Goal: Task Accomplishment & Management: Manage account settings

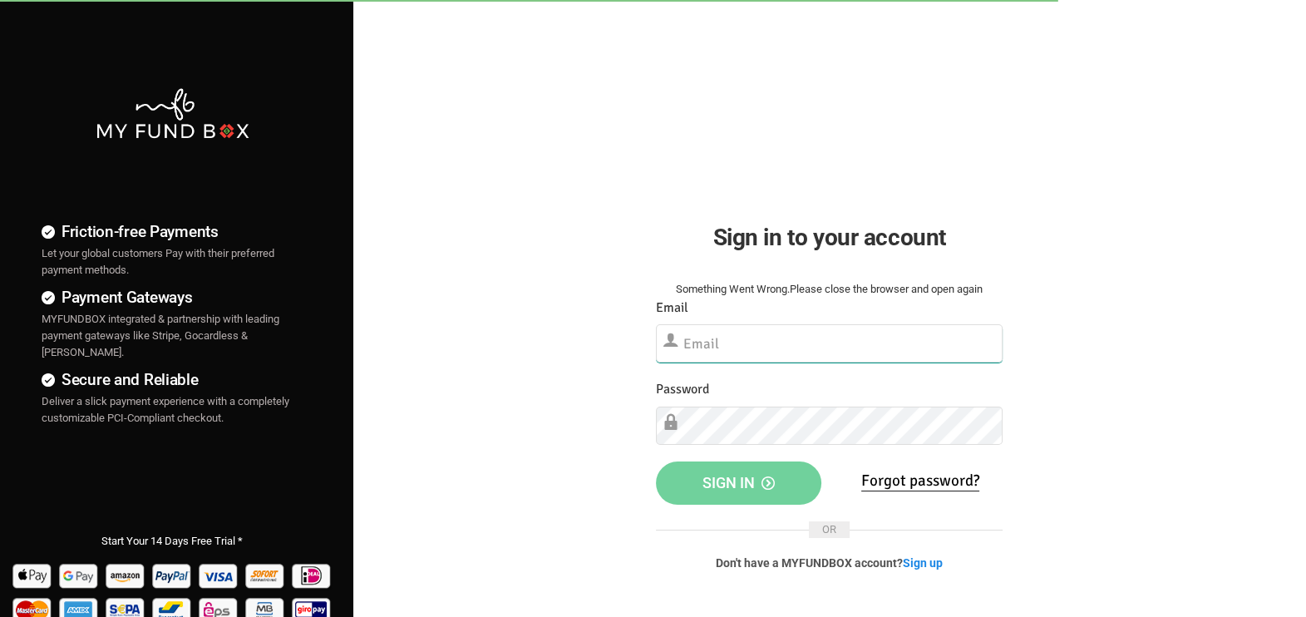
type input "[EMAIL_ADDRESS][DOMAIN_NAME]"
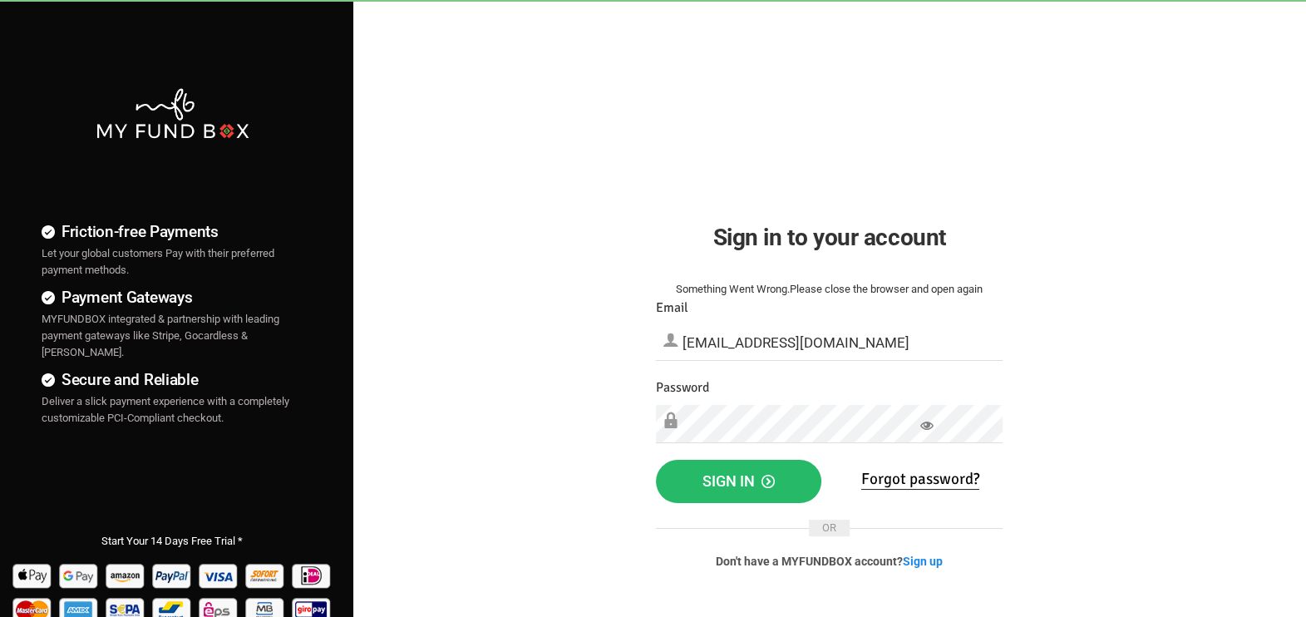
click at [1185, 434] on div "Friction-free Payments Let your global customers Pay with their preferred payme…" at bounding box center [653, 426] width 1323 height 852
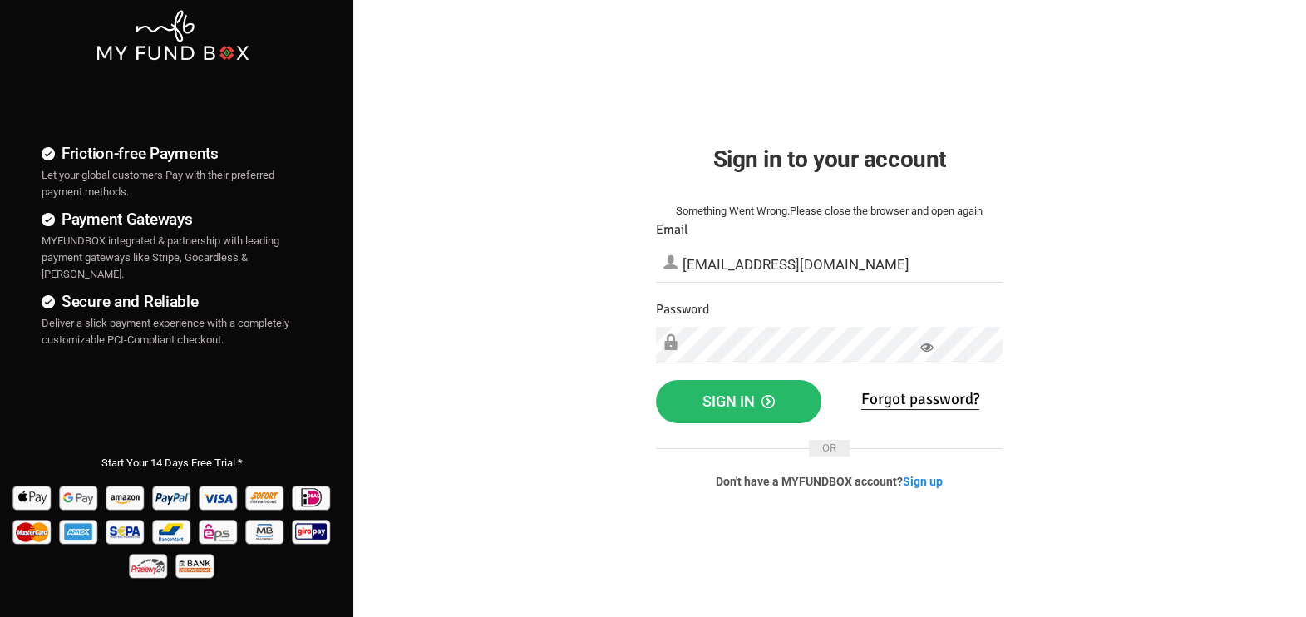
scroll to position [103, 0]
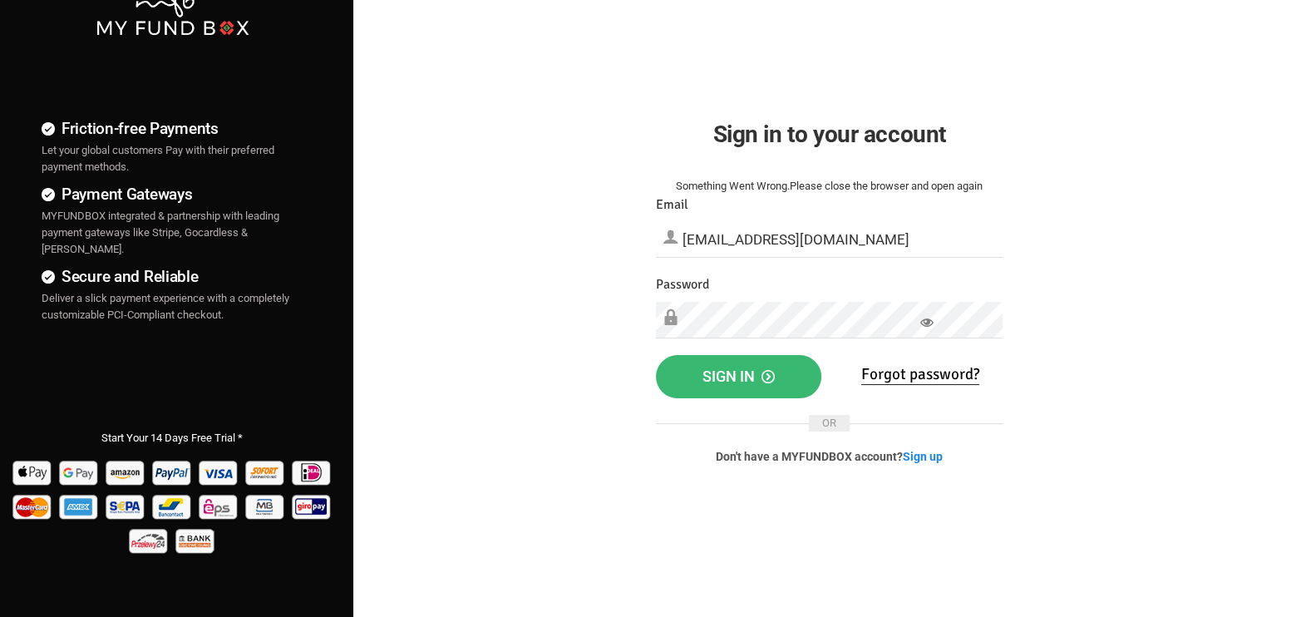
click at [731, 369] on span "Sign in" at bounding box center [739, 376] width 72 height 17
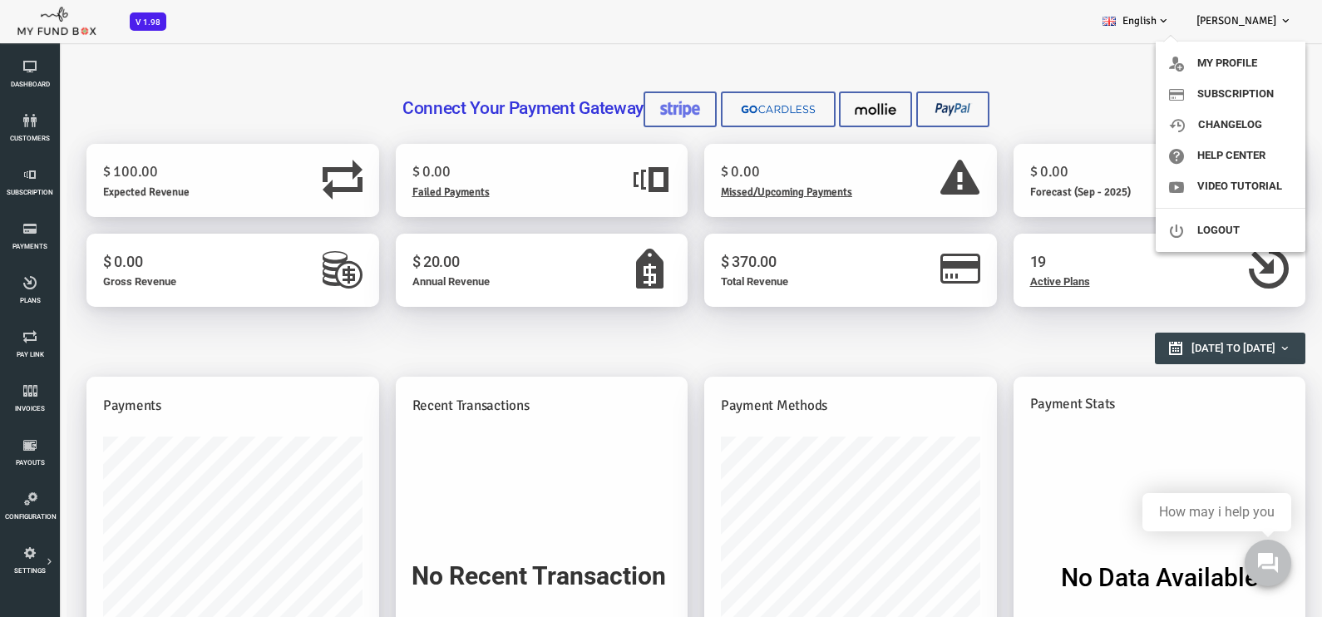
click at [1268, 29] on link "[PERSON_NAME]" at bounding box center [1244, 21] width 122 height 42
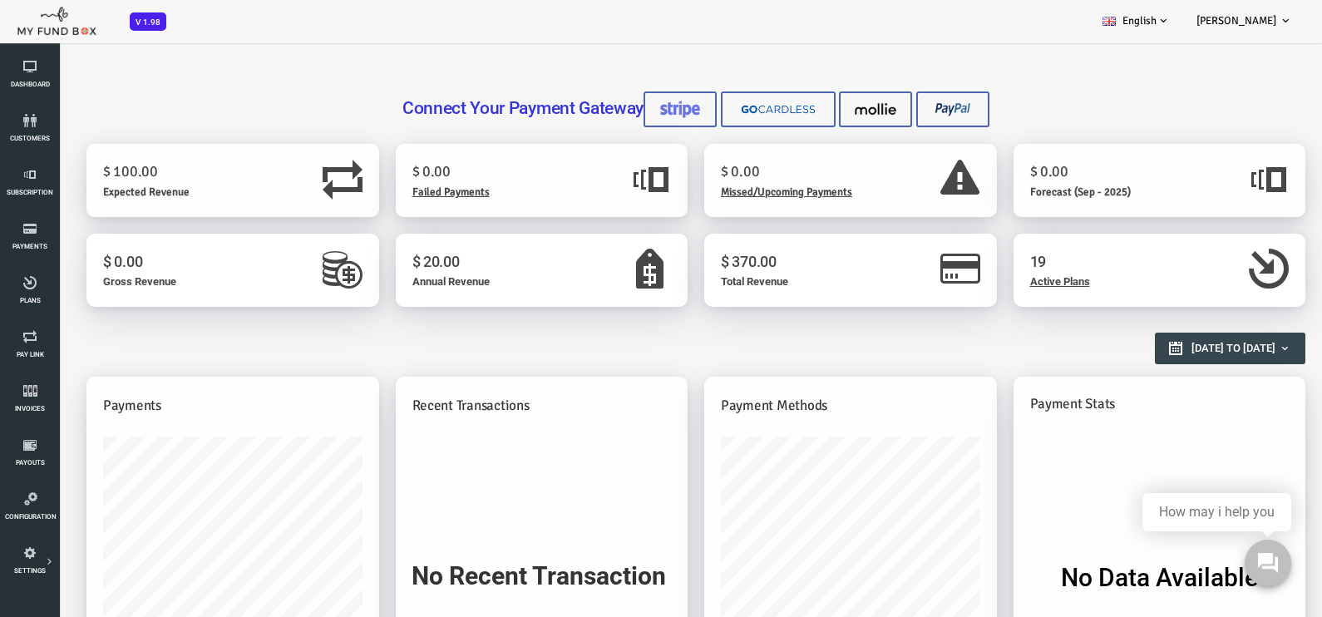
click at [1270, 27] on link "[PERSON_NAME]" at bounding box center [1244, 21] width 122 height 42
click at [27, 70] on icon at bounding box center [30, 66] width 50 height 13
click at [30, 295] on link "Plans" at bounding box center [30, 290] width 50 height 53
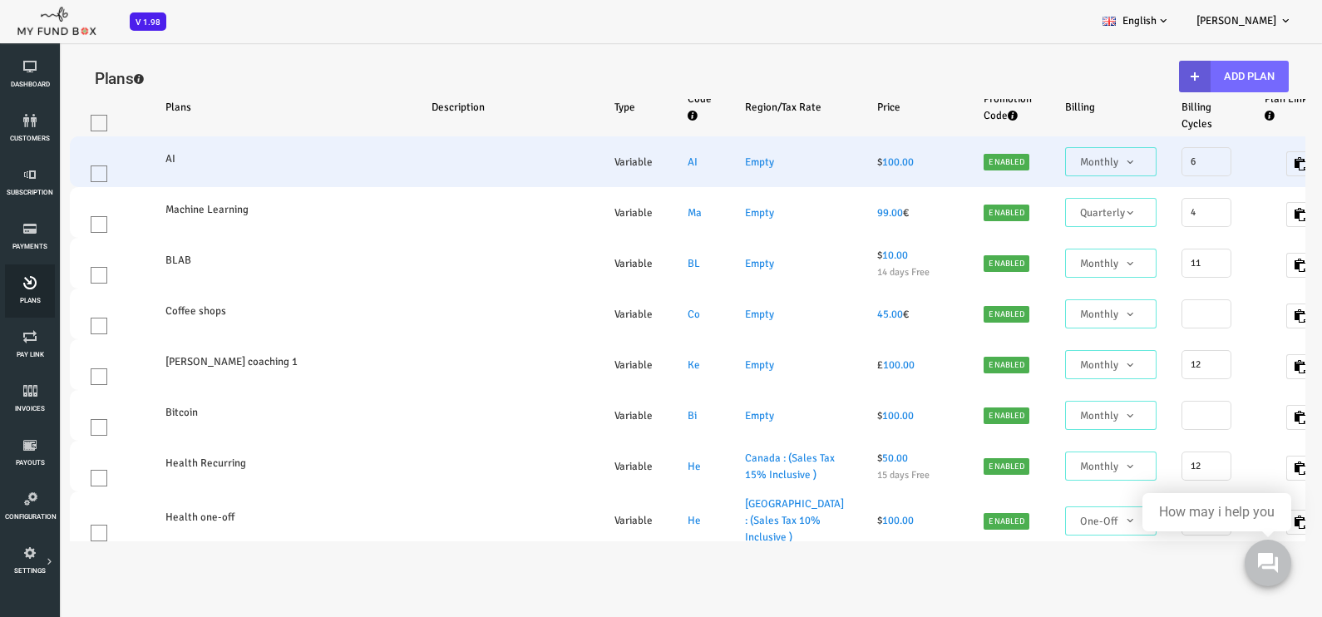
select select "100"
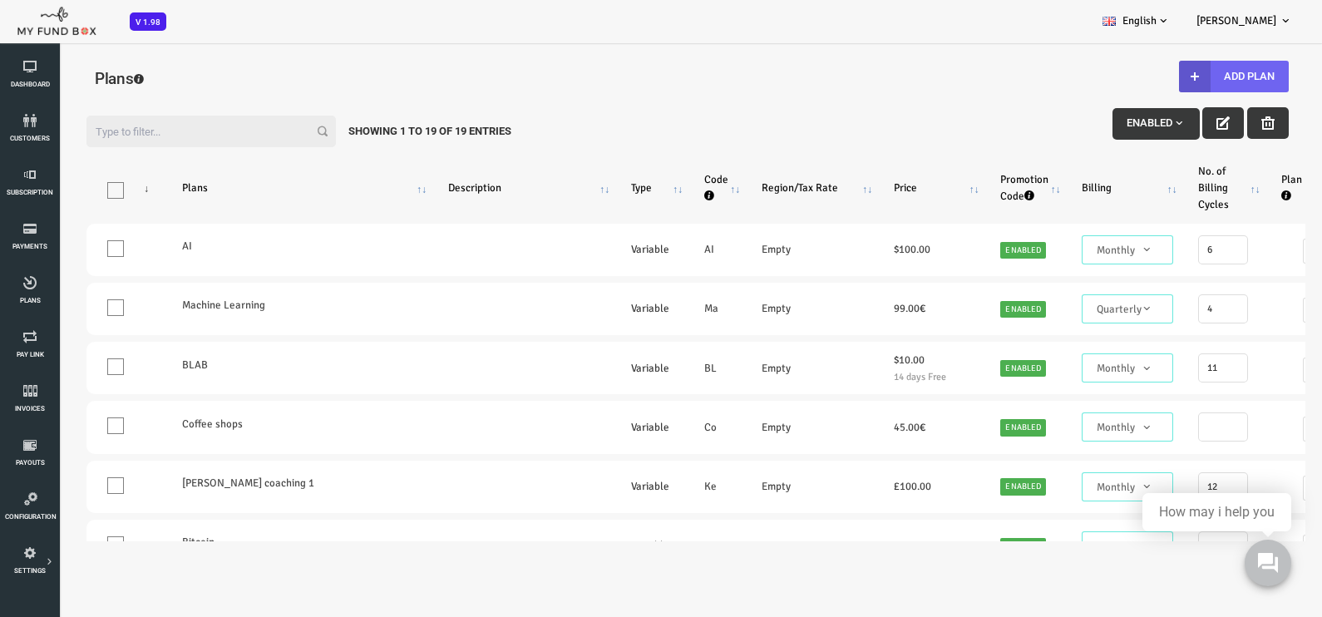
click at [1206, 76] on button "Add Plan" at bounding box center [1181, 77] width 110 height 32
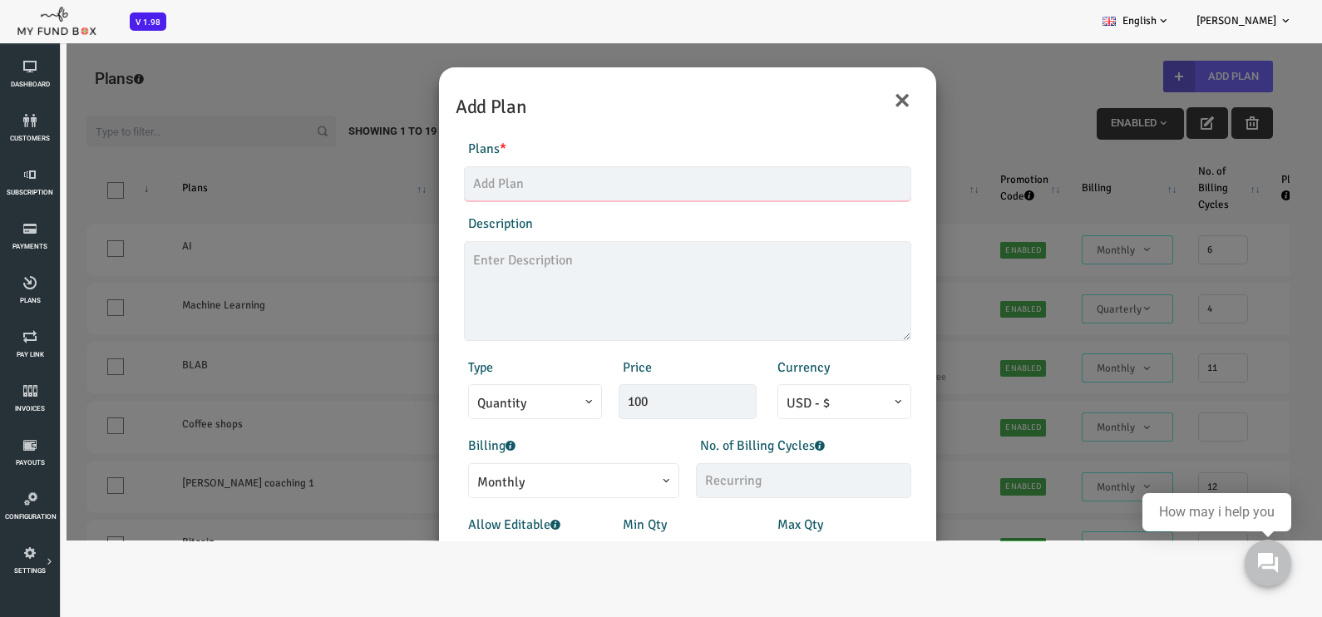
click at [468, 179] on input "text" at bounding box center [634, 183] width 447 height 35
type input "UMAX"
click at [546, 279] on textarea at bounding box center [634, 291] width 447 height 100
click at [424, 414] on span at bounding box center [424, 414] width 0 height 0
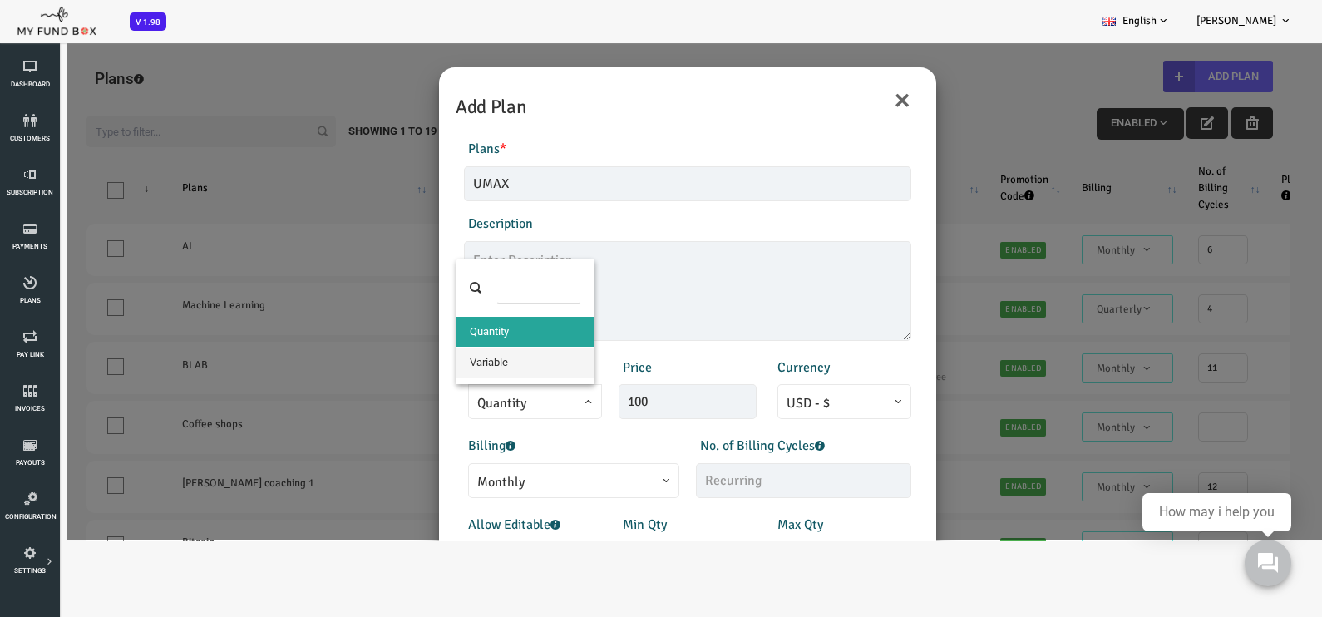
select select "3"
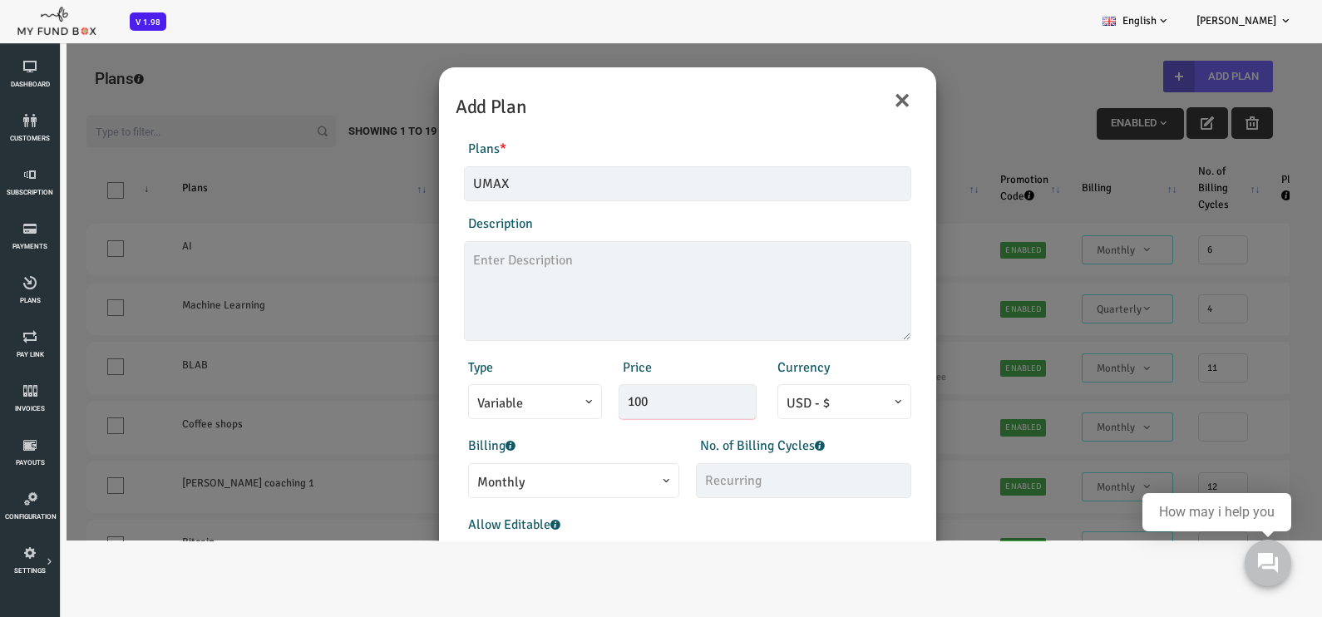
click at [647, 403] on input "100" at bounding box center [635, 401] width 138 height 35
type input "1"
type input "35.00"
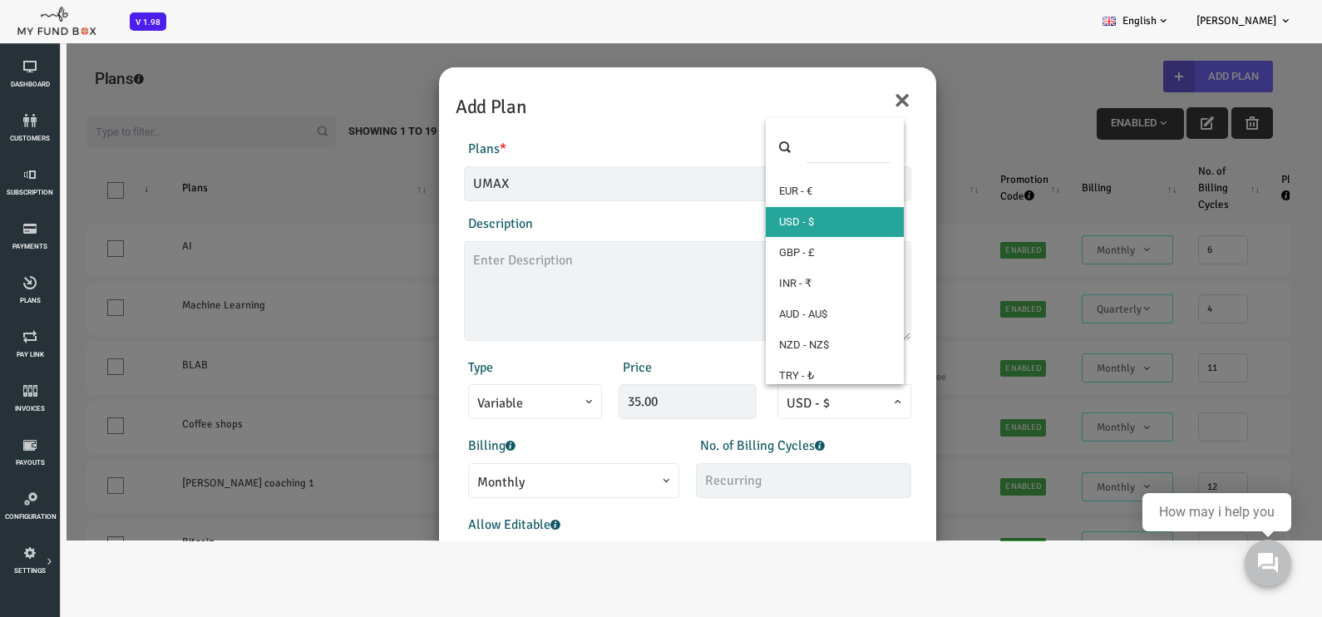
click at [733, 414] on span at bounding box center [733, 414] width 0 height 0
select select "6"
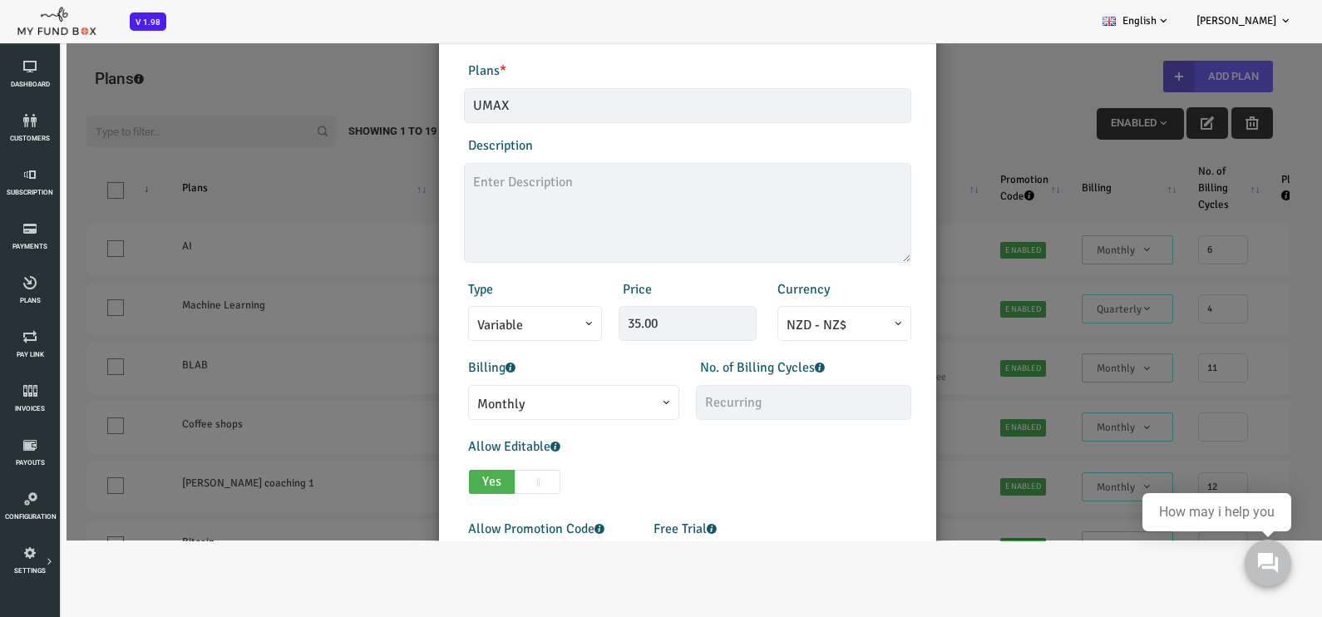
scroll to position [103, 0]
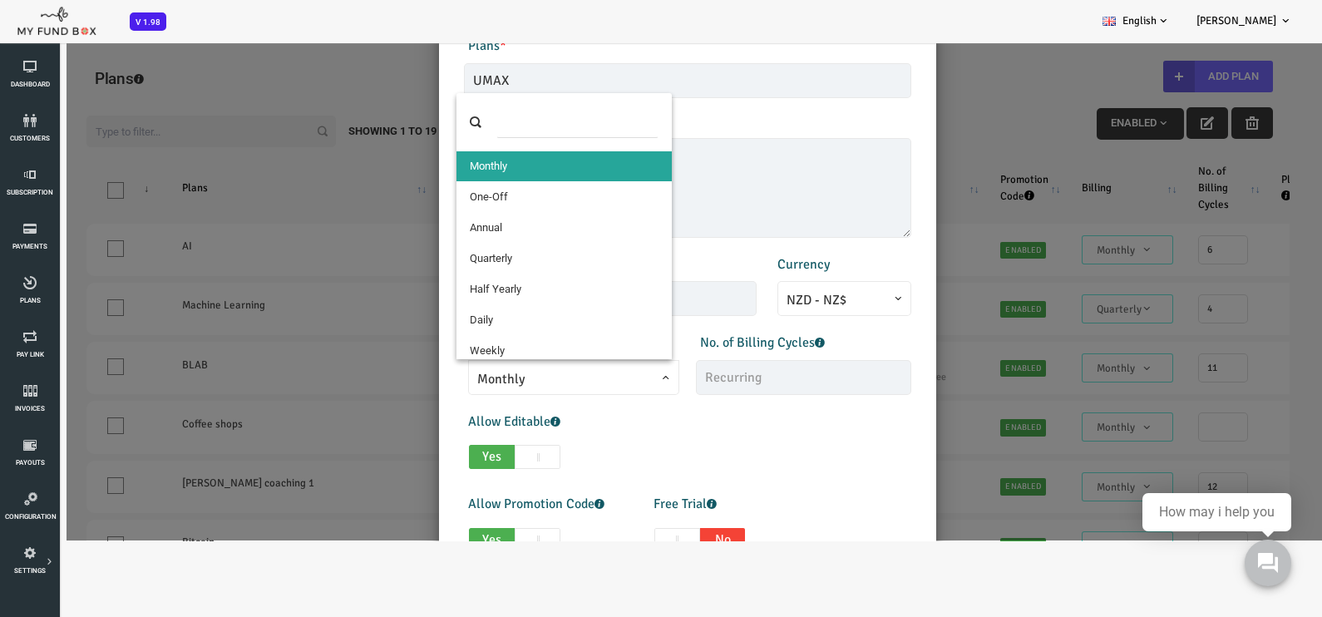
click at [424, 389] on span at bounding box center [424, 389] width 0 height 0
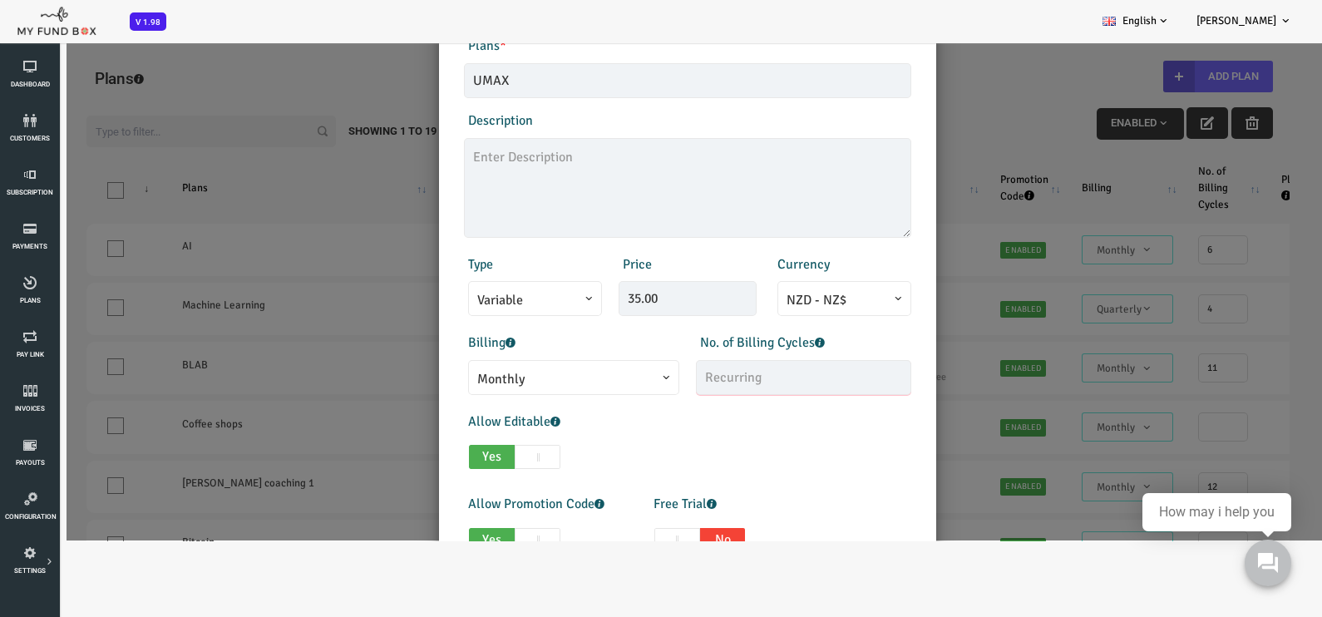
click at [714, 383] on input "text" at bounding box center [750, 377] width 215 height 35
click at [713, 378] on input "text" at bounding box center [750, 377] width 215 height 35
type input "12"
click at [730, 437] on div "Allow Editable Yes No Min Qty 1 Invalid min qty Max Qty 1000 Invalid max qty" at bounding box center [635, 445] width 464 height 66
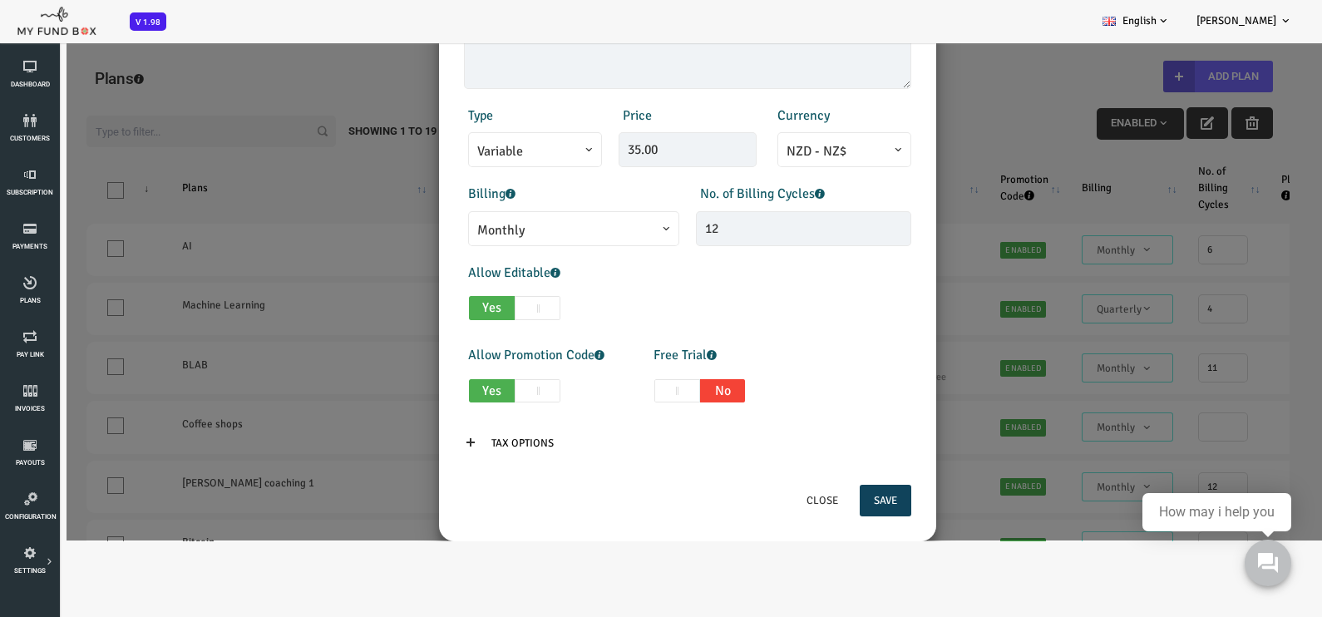
scroll to position [278, 0]
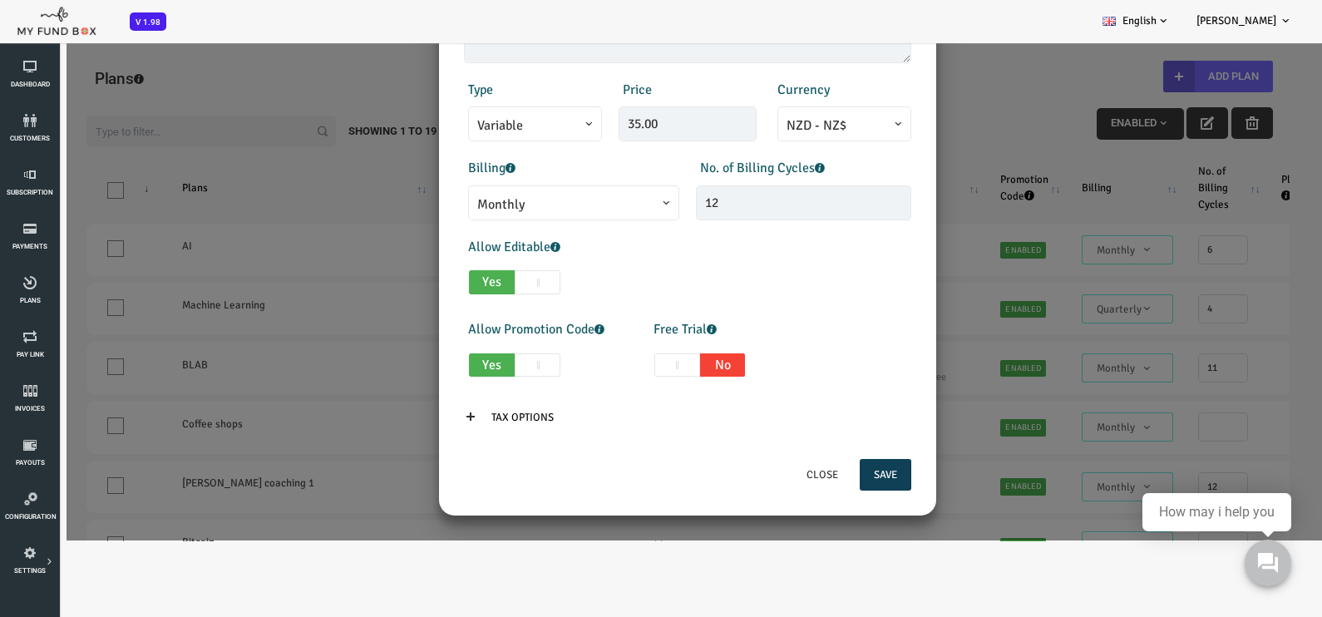
click at [834, 475] on button "Save" at bounding box center [833, 475] width 52 height 32
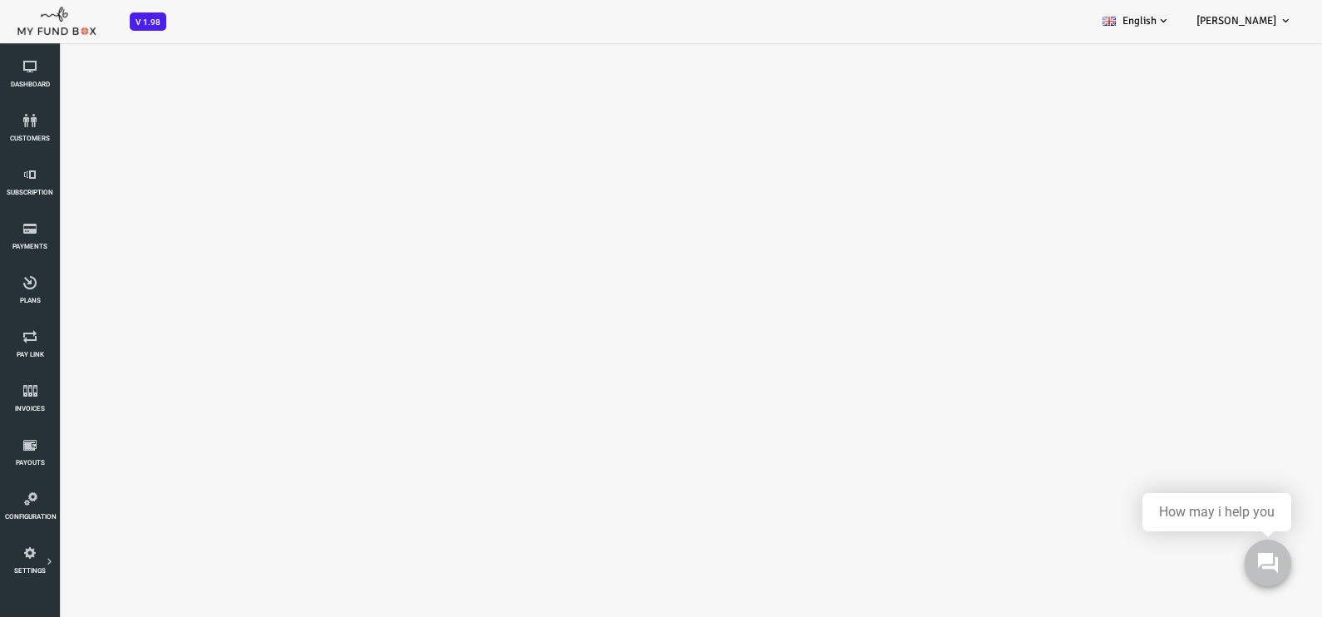
select select "100"
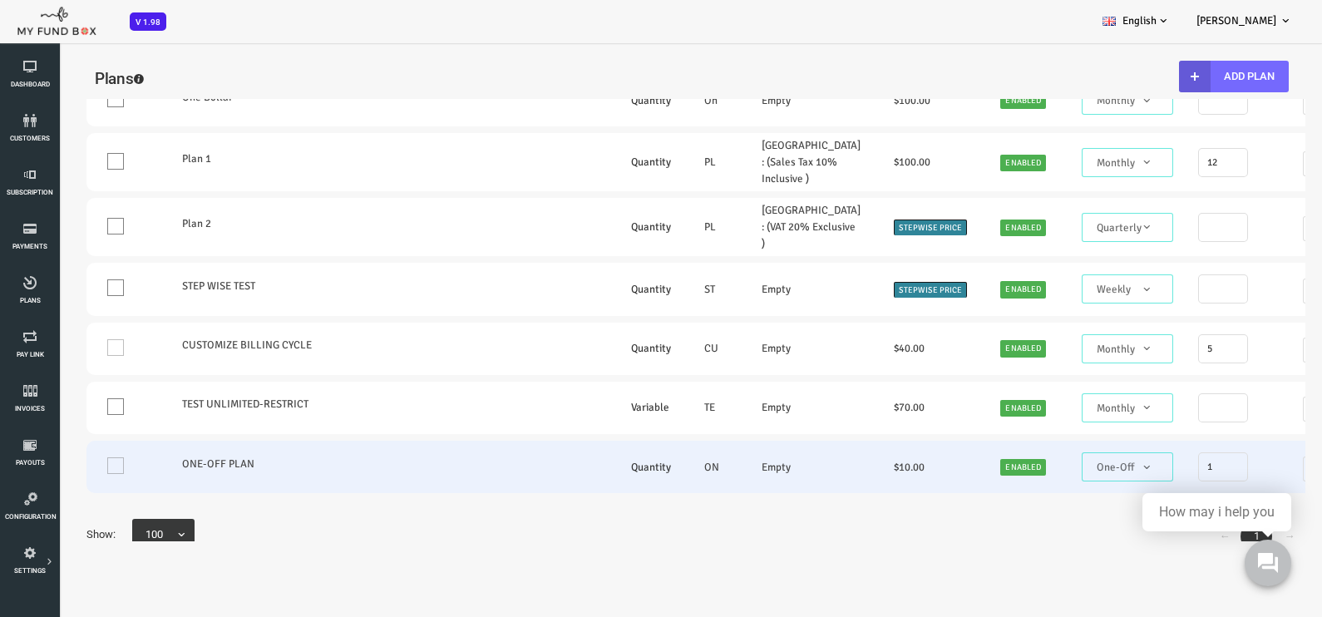
scroll to position [1121, 0]
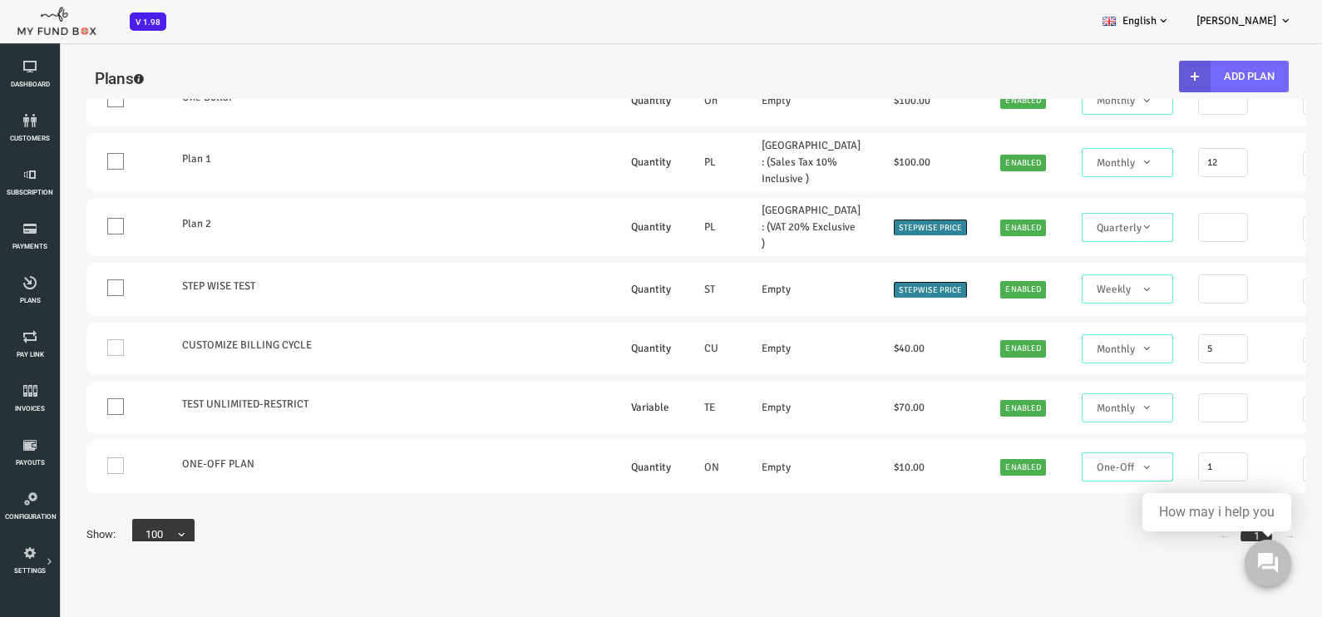
drag, startPoint x: 217, startPoint y: 491, endPoint x: 680, endPoint y: 497, distance: 463.3
drag, startPoint x: 926, startPoint y: 503, endPoint x: 1038, endPoint y: 503, distance: 112.3
click at [1035, 516] on div "← 1 → Show: 25 50 75 100 100" at bounding box center [635, 536] width 1236 height 40
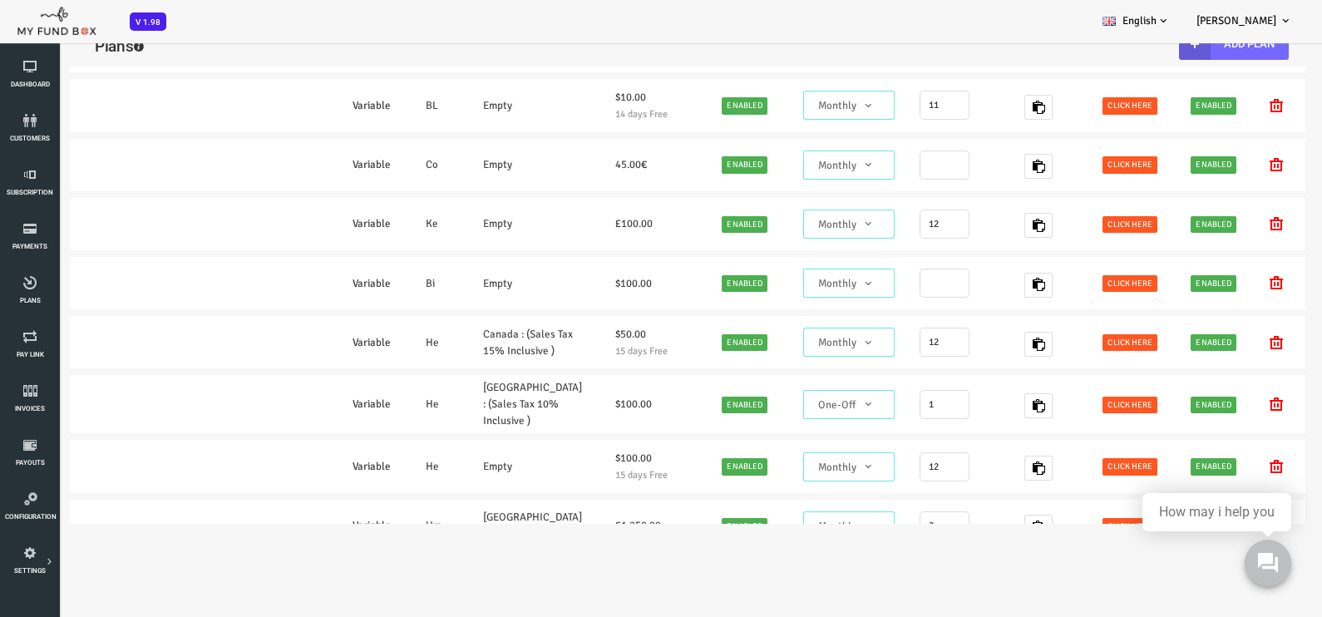
scroll to position [0, 0]
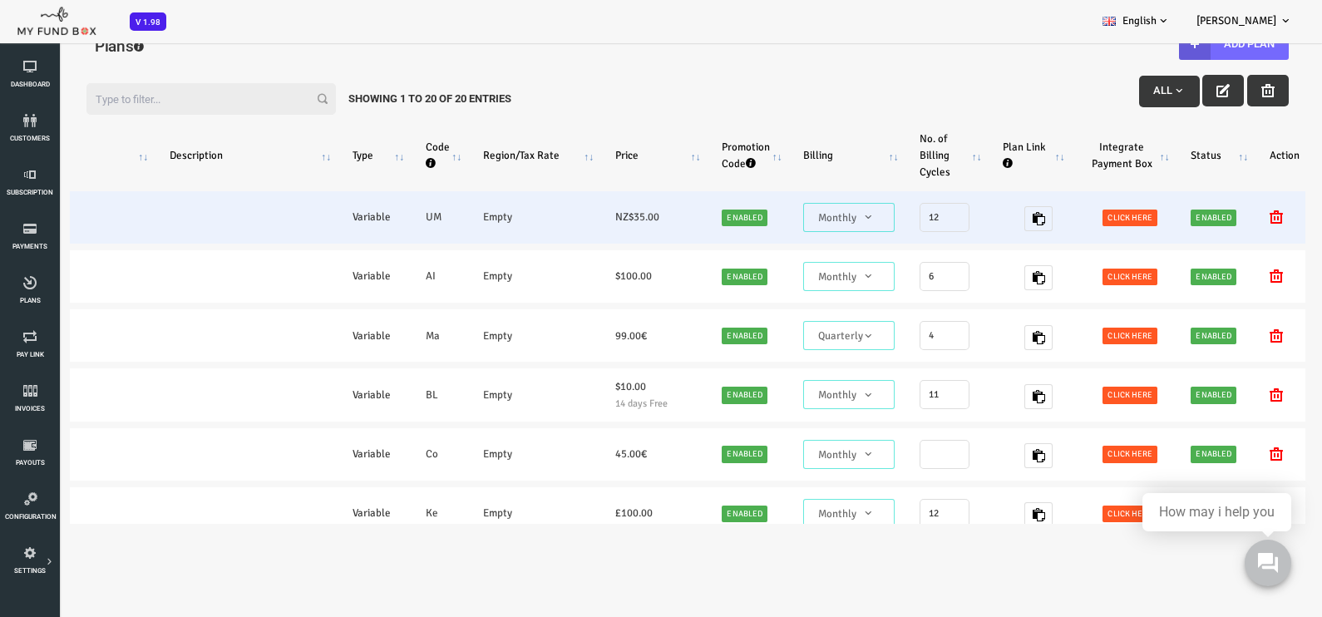
click at [1050, 217] on span "Click here" at bounding box center [1077, 218] width 55 height 17
type textarea "<iframe height="700px" width="100%" allowfullscreen="" frameborder="0" mozallow…"
type textarea "[URL][DOMAIN_NAME]"
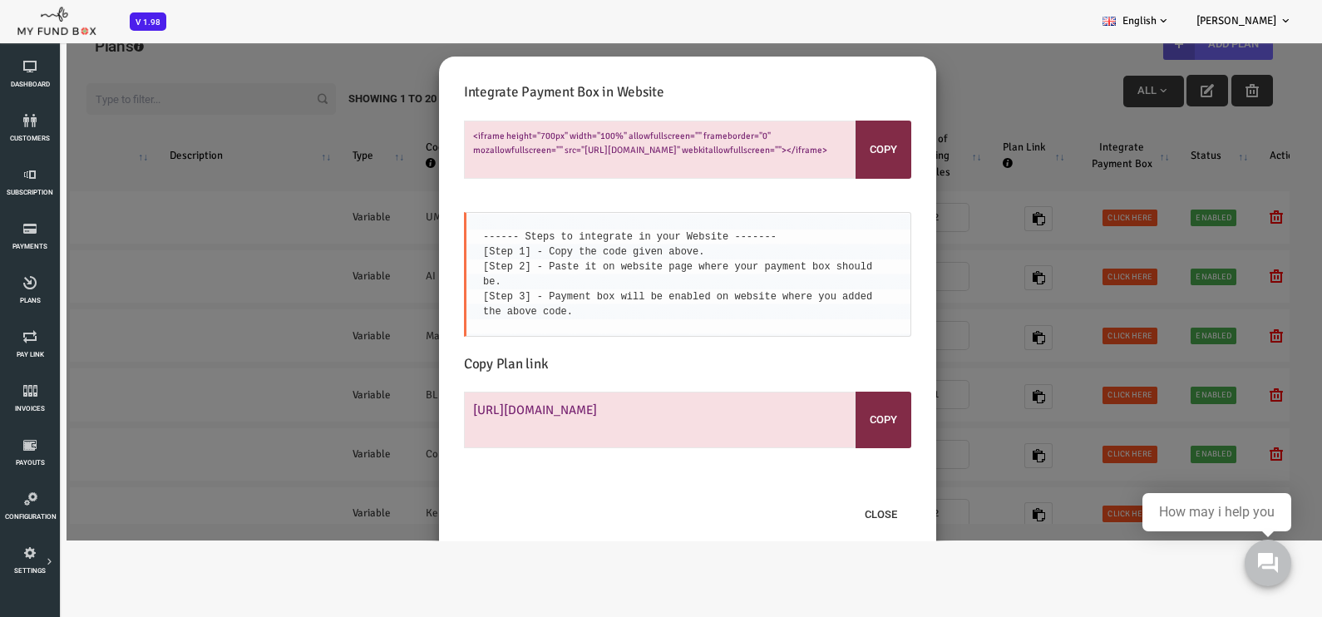
click at [924, 62] on div "Integrate Payment Box in Website <iframe height="700px" width="100%" allowfulls…" at bounding box center [634, 286] width 1269 height 510
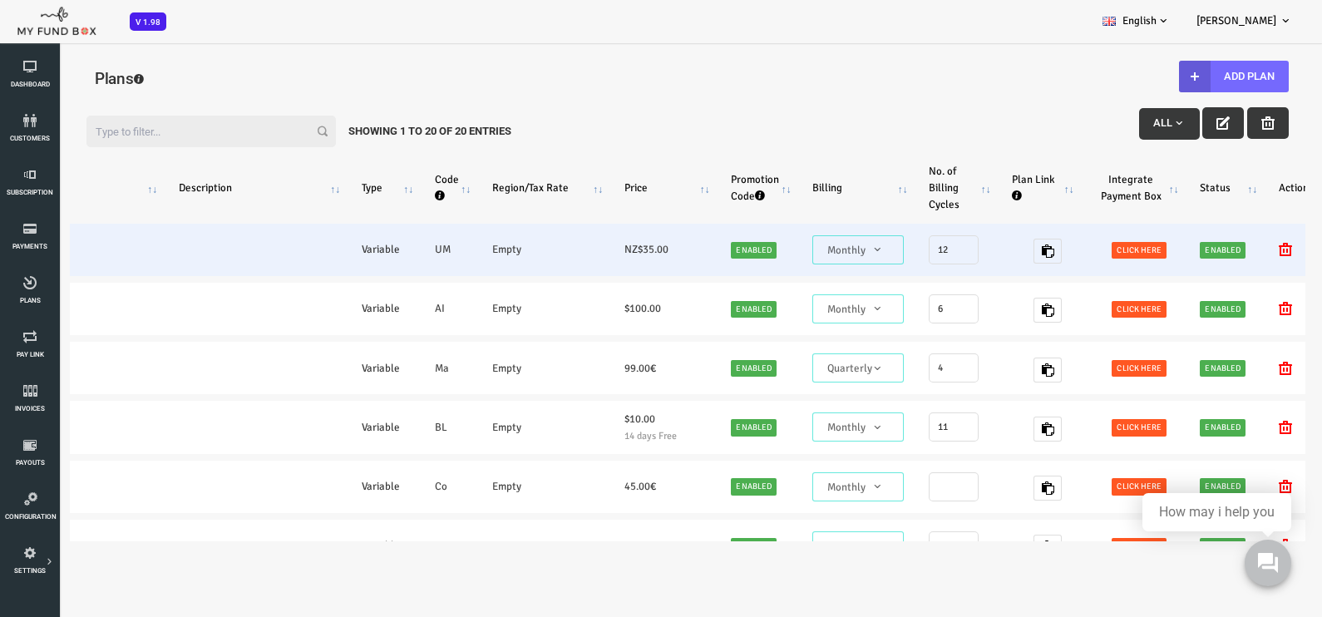
click at [1059, 253] on span "Click here" at bounding box center [1086, 250] width 55 height 17
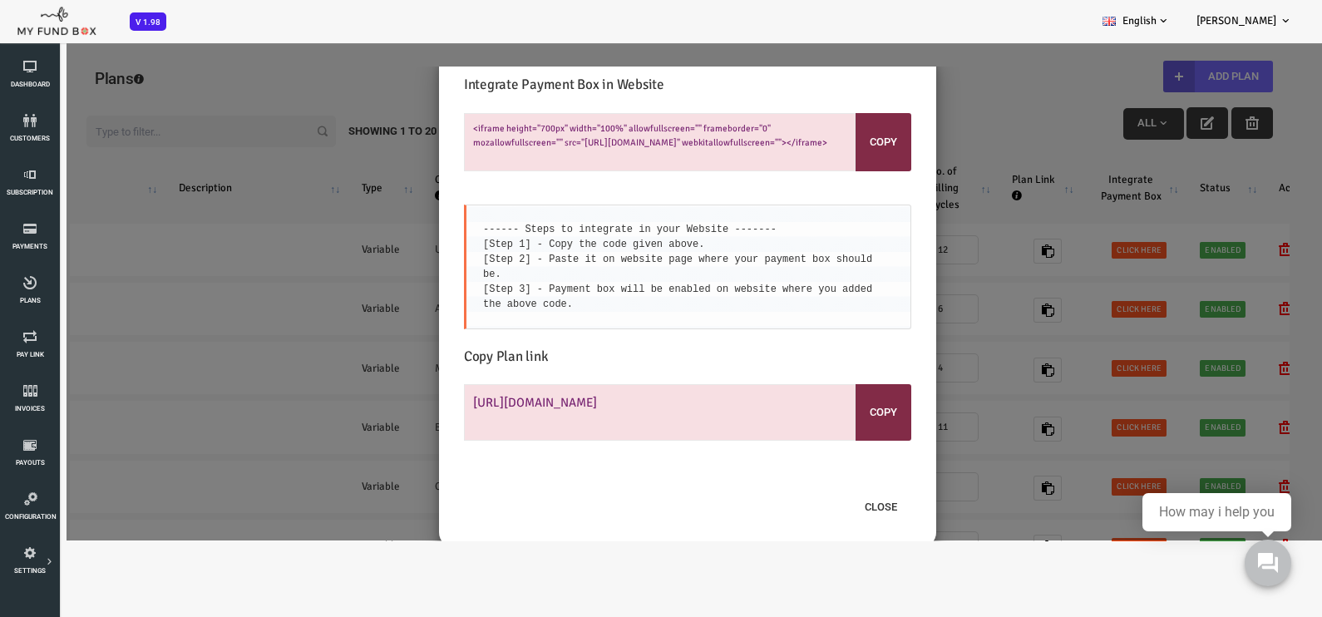
scroll to position [61, 0]
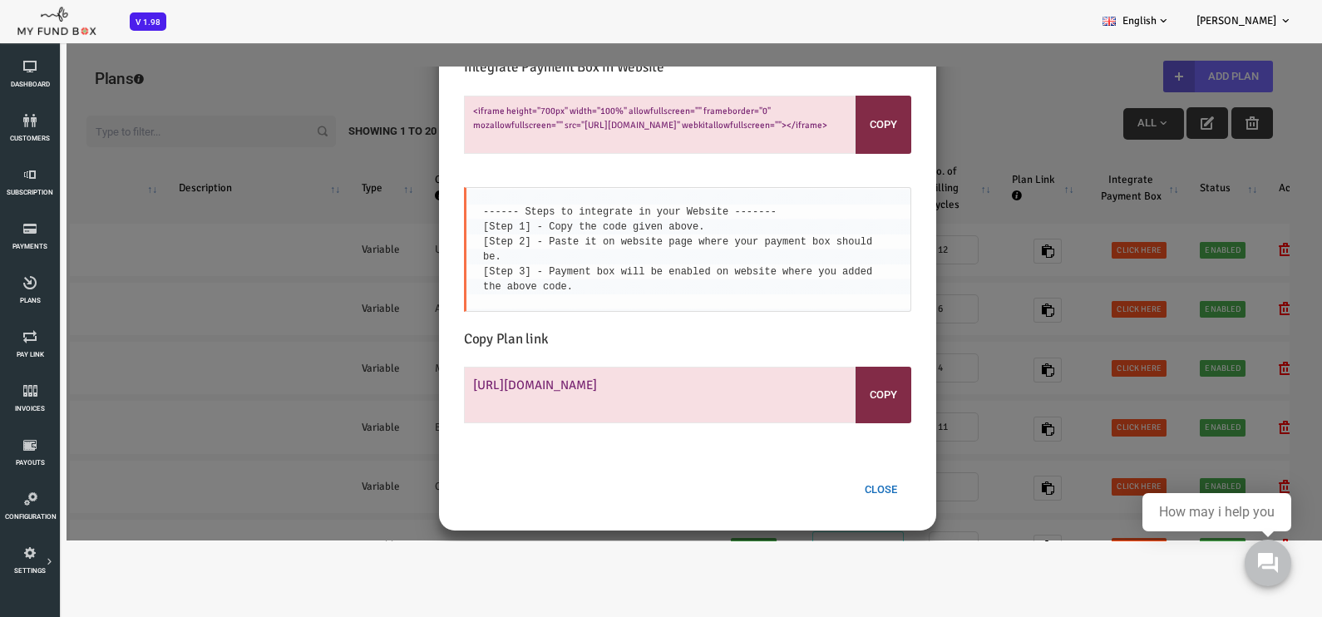
click at [817, 474] on button "Close" at bounding box center [828, 490] width 61 height 32
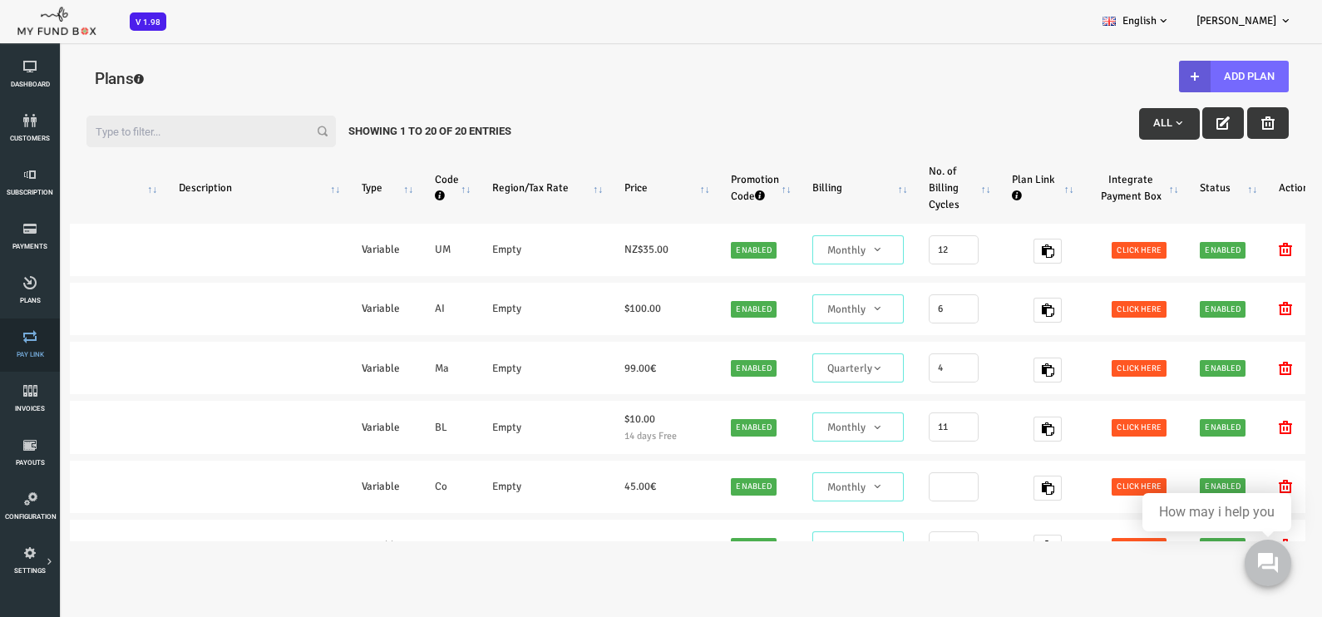
click at [32, 345] on link "Pay Link" at bounding box center [30, 345] width 50 height 53
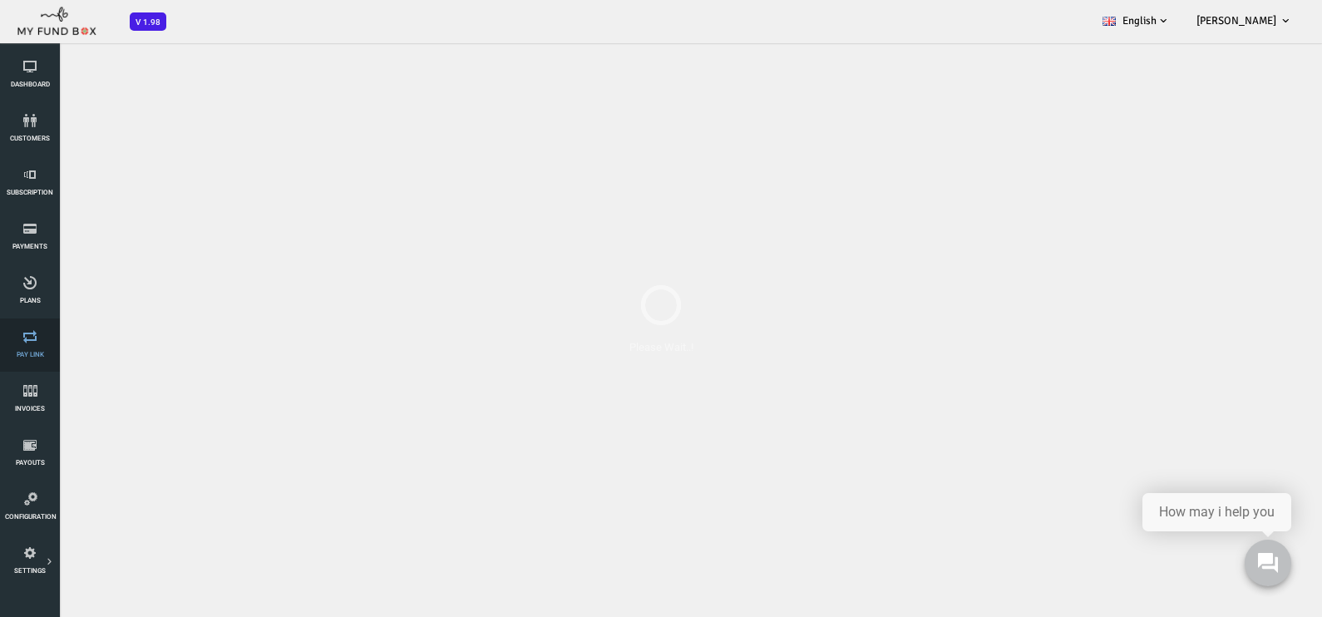
scroll to position [0, 0]
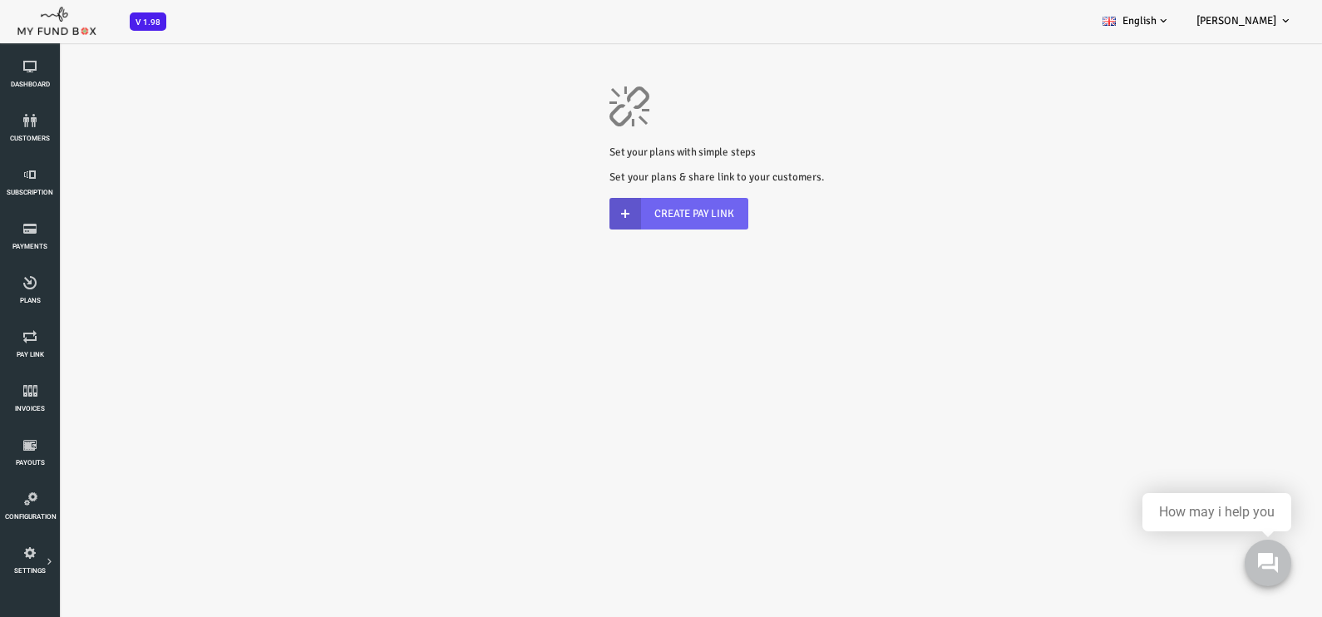
click at [657, 217] on link "Create Pay Link" at bounding box center [625, 214] width 139 height 32
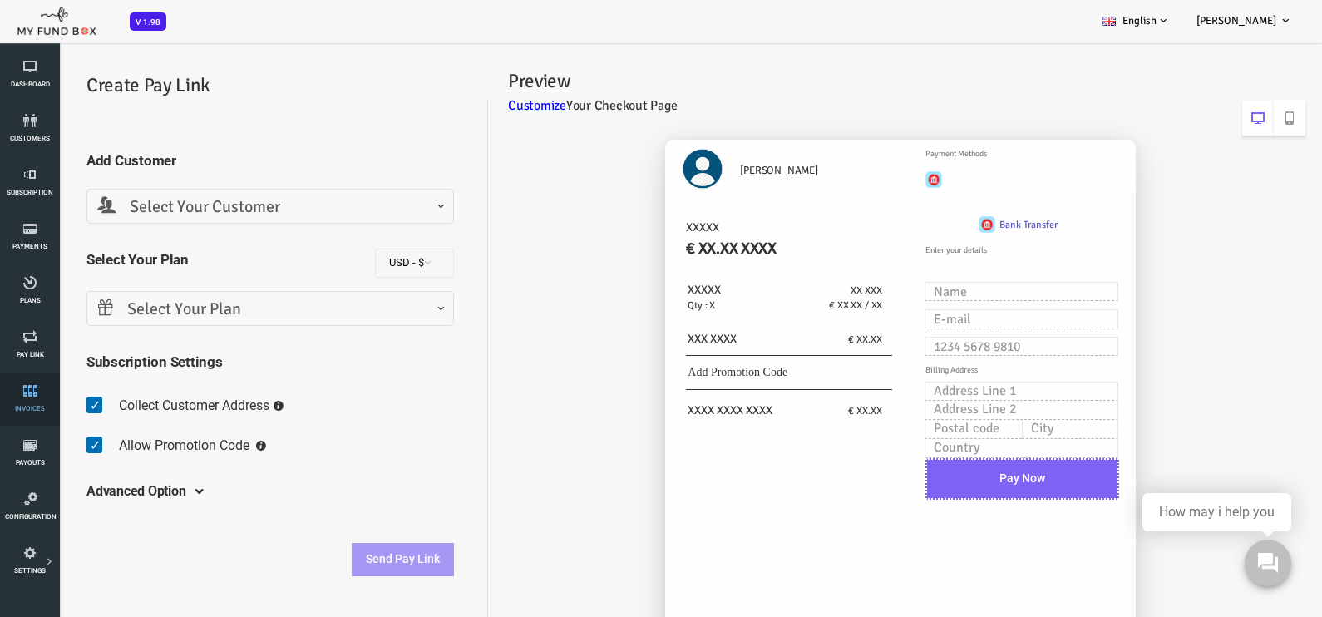
click at [0, 0] on span "Invoices" at bounding box center [0, 0] width 0 height 0
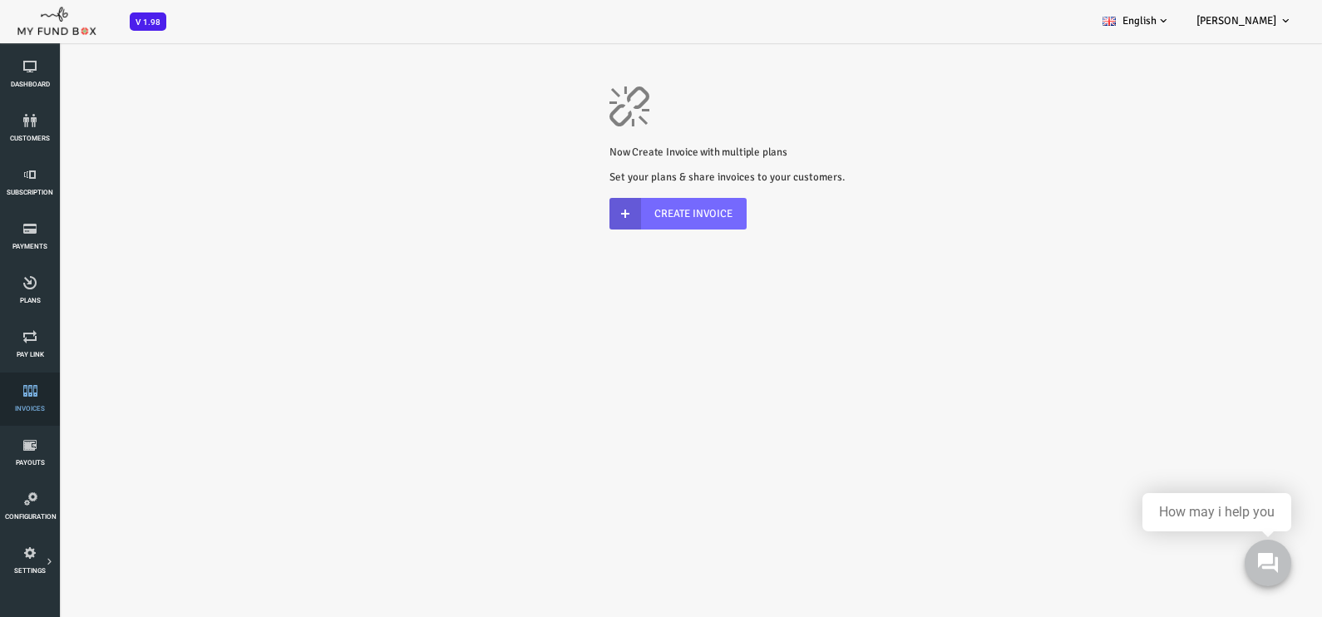
scroll to position [103, 0]
click at [39, 403] on link "Configuration" at bounding box center [30, 404] width 50 height 53
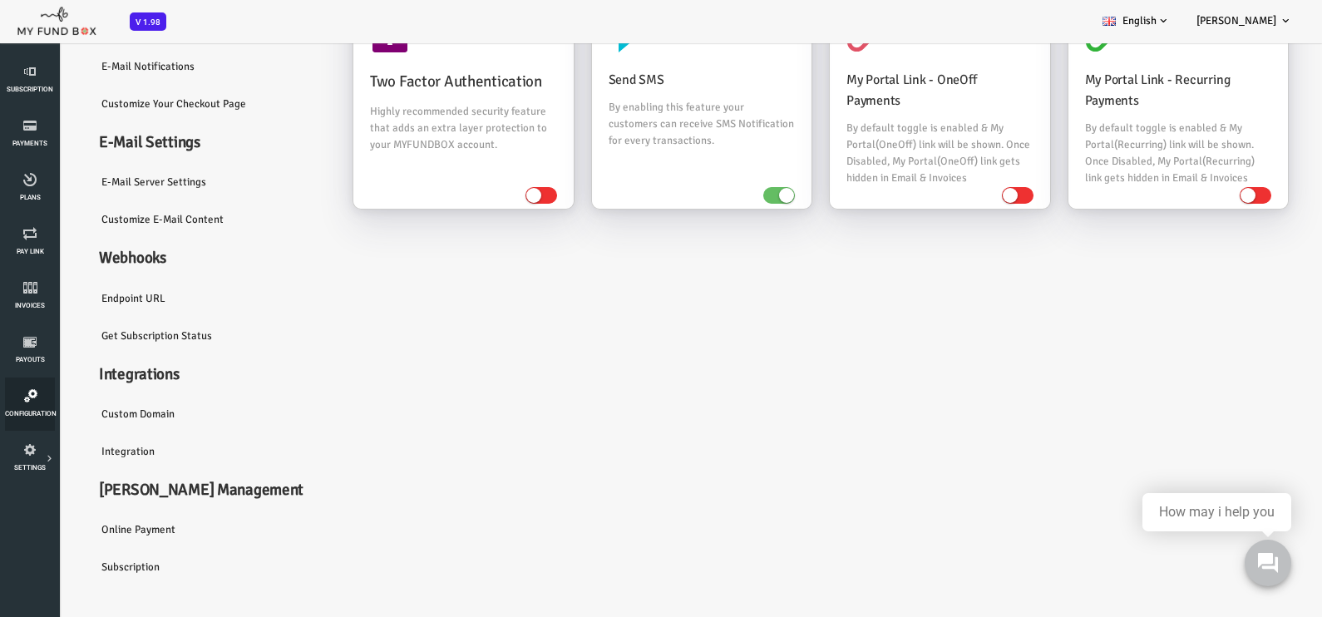
scroll to position [131, 0]
click at [87, 560] on link "Subscription" at bounding box center [157, 565] width 249 height 38
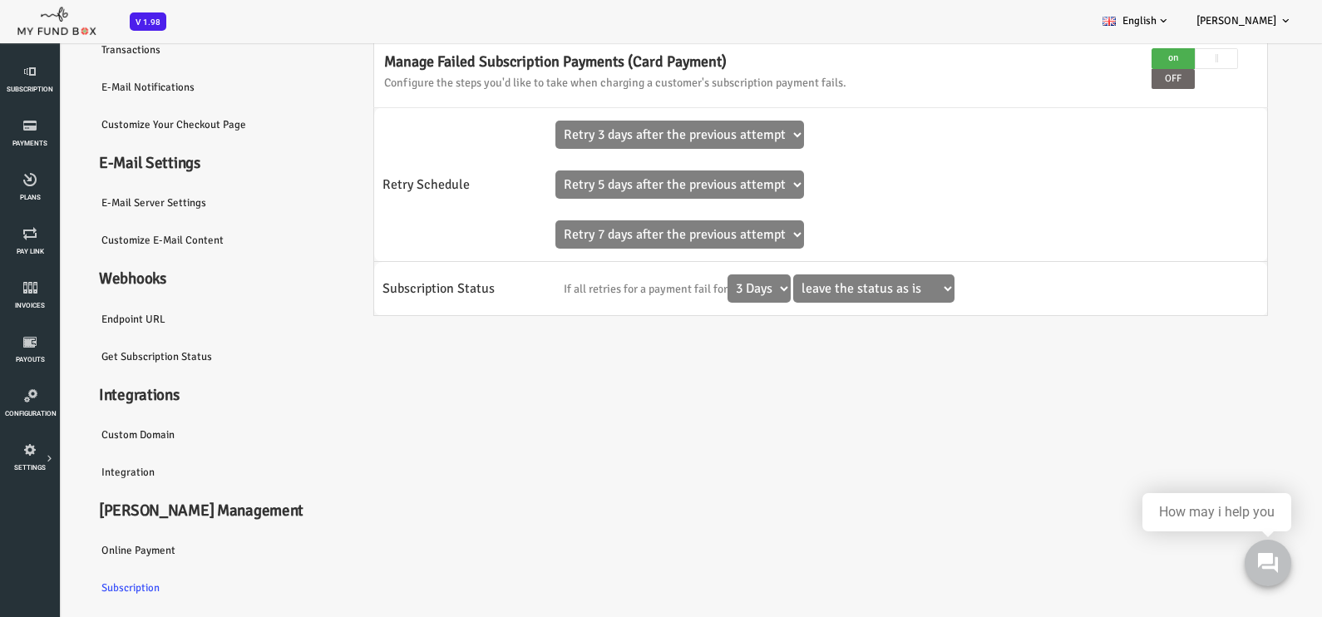
scroll to position [0, 0]
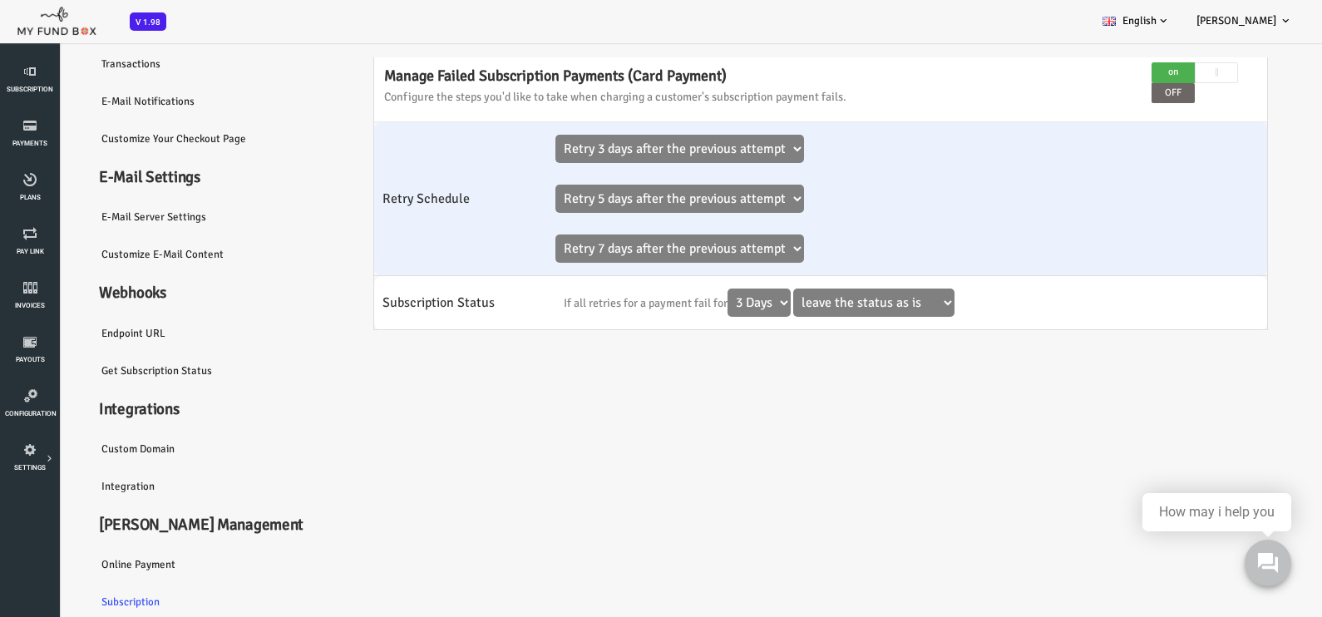
click at [722, 135] on select "Retry 3 days after the previous attempt Retry 5 days after the previous attempt…" at bounding box center [626, 149] width 249 height 28
click at [502, 163] on select "Retry 3 days after the previous attempt Retry 5 days after the previous attempt…" at bounding box center [626, 149] width 249 height 28
click at [709, 187] on select "Retry 3 days after the previous attempt Retry 5 days after the previous attempt…" at bounding box center [626, 199] width 249 height 28
click at [502, 213] on select "Retry 3 days after the previous attempt Retry 5 days after the previous attempt…" at bounding box center [626, 199] width 249 height 28
click at [666, 237] on select "Retry 3 days after the previous attempt Retry 5 days after the previous attempt…" at bounding box center [626, 249] width 249 height 28
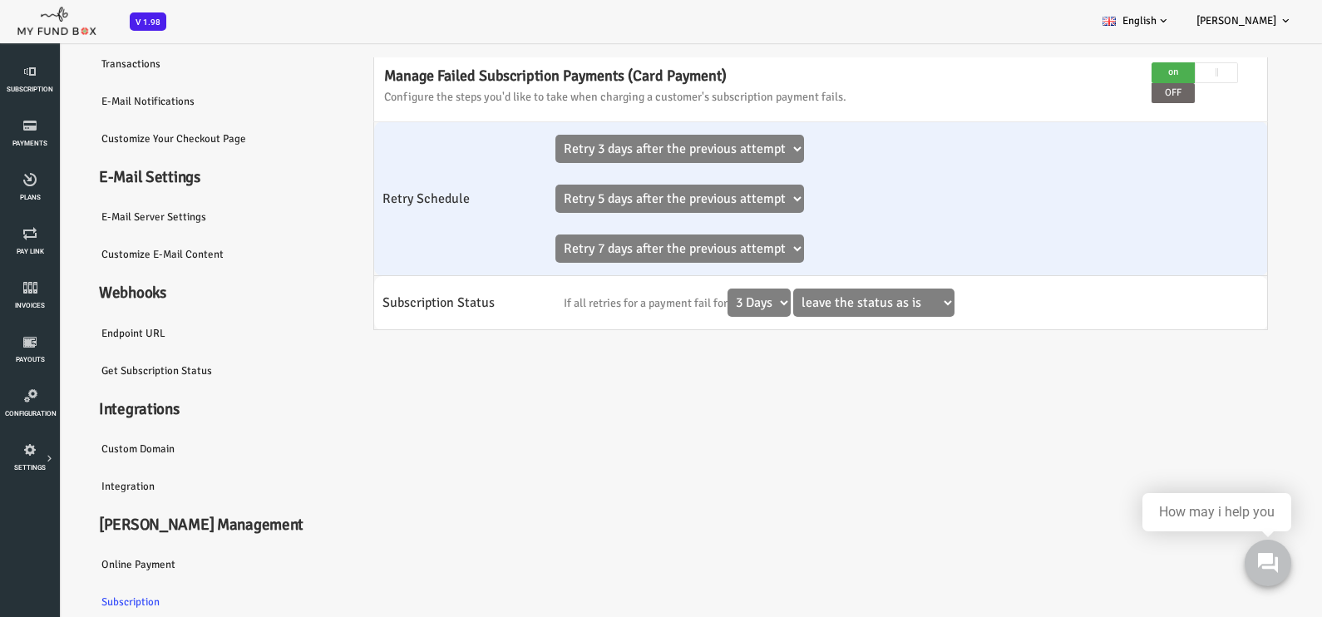
click at [502, 263] on select "Retry 3 days after the previous attempt Retry 5 days after the previous attempt…" at bounding box center [626, 249] width 249 height 28
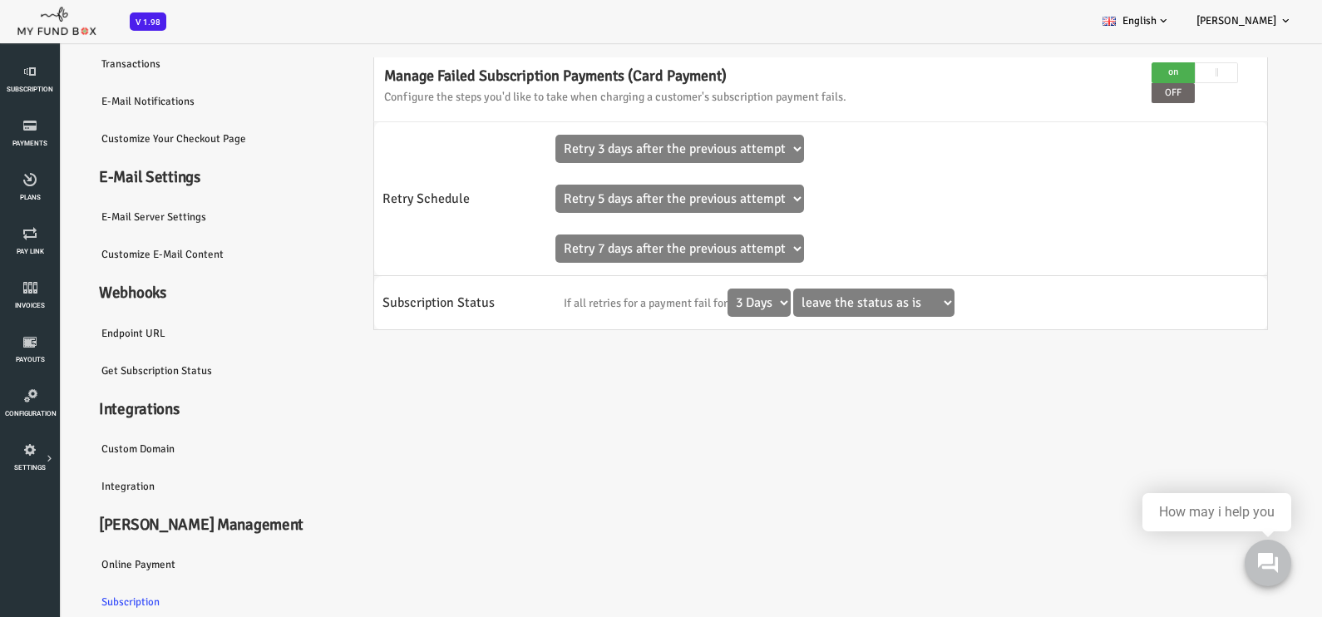
click at [733, 385] on div "Communications Two Factor Authentication Highly recommended security feature th…" at bounding box center [759, 282] width 953 height 676
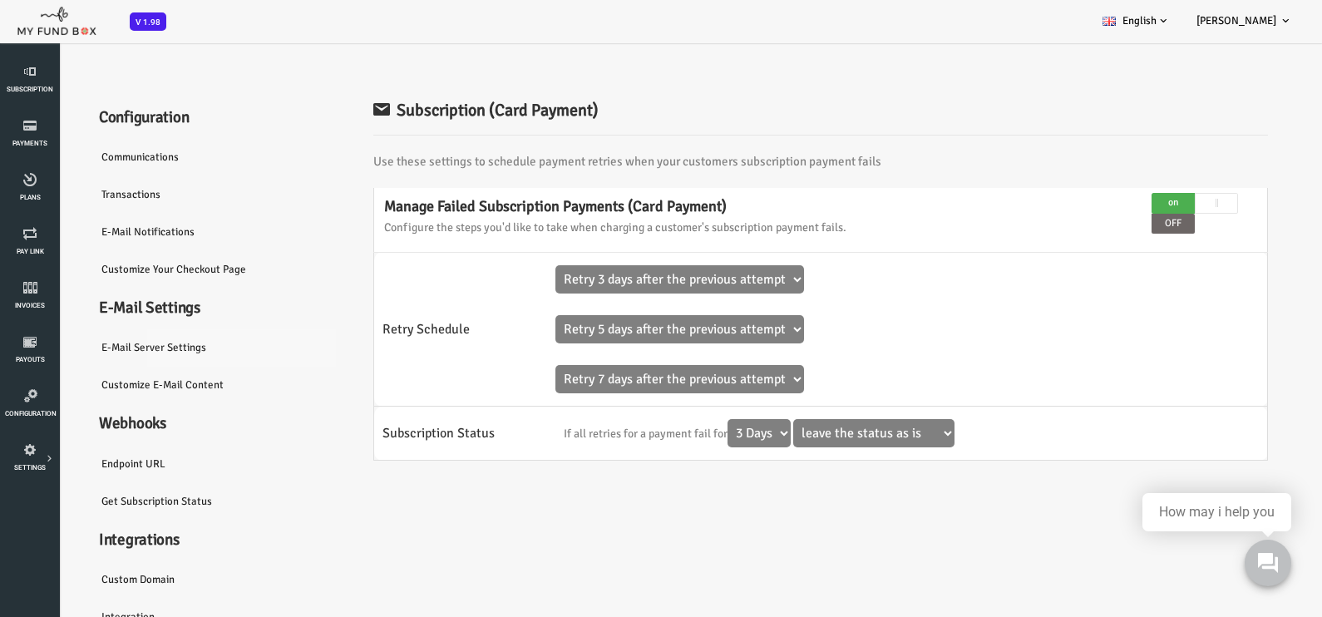
click at [131, 344] on link "E-Mail server settings" at bounding box center [157, 347] width 249 height 38
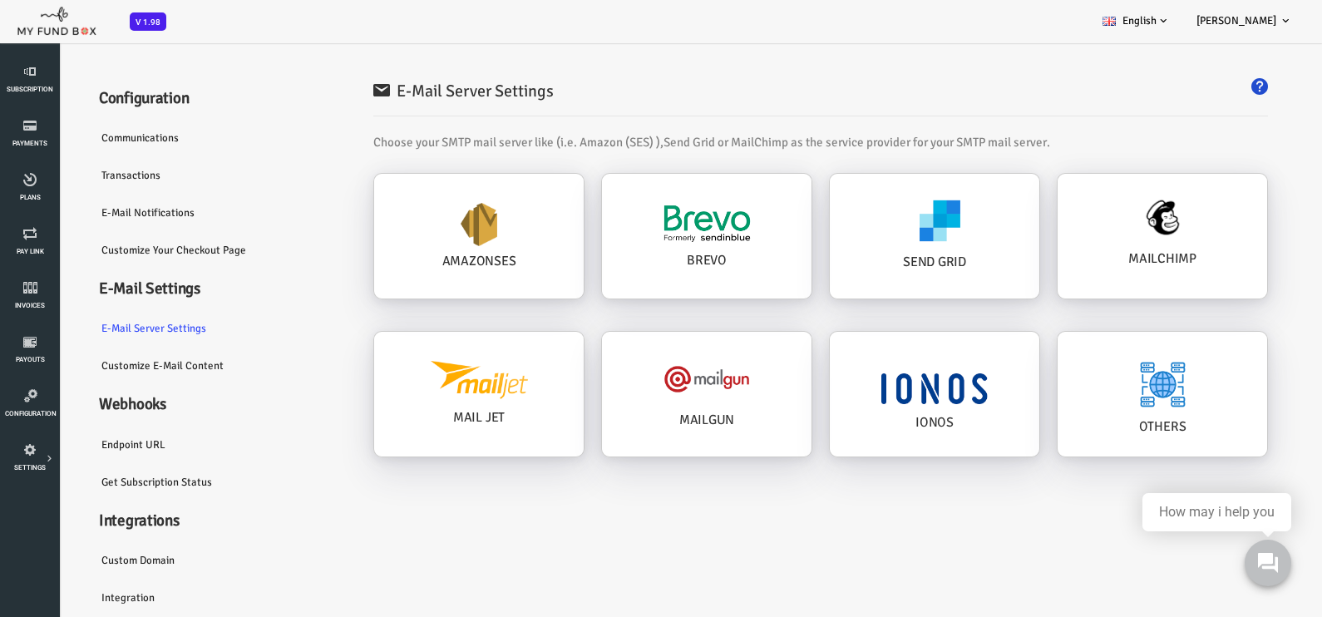
scroll to position [24, 0]
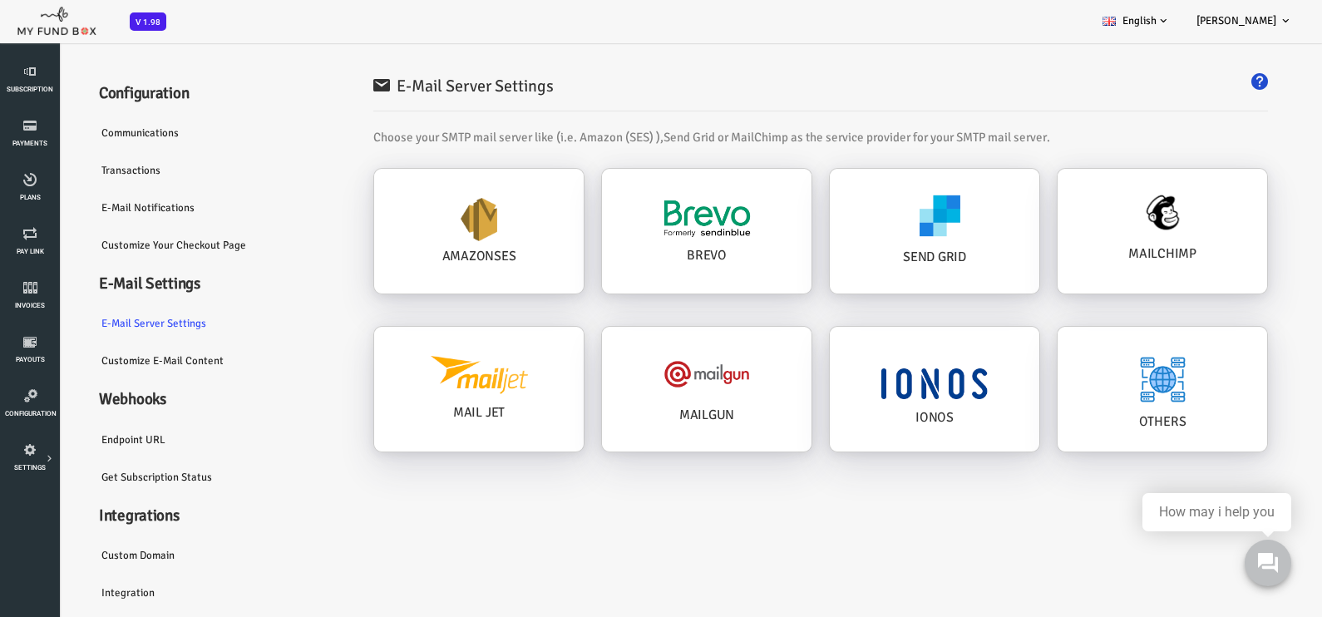
click at [145, 356] on link "Customize E-Mail Content" at bounding box center [157, 361] width 249 height 38
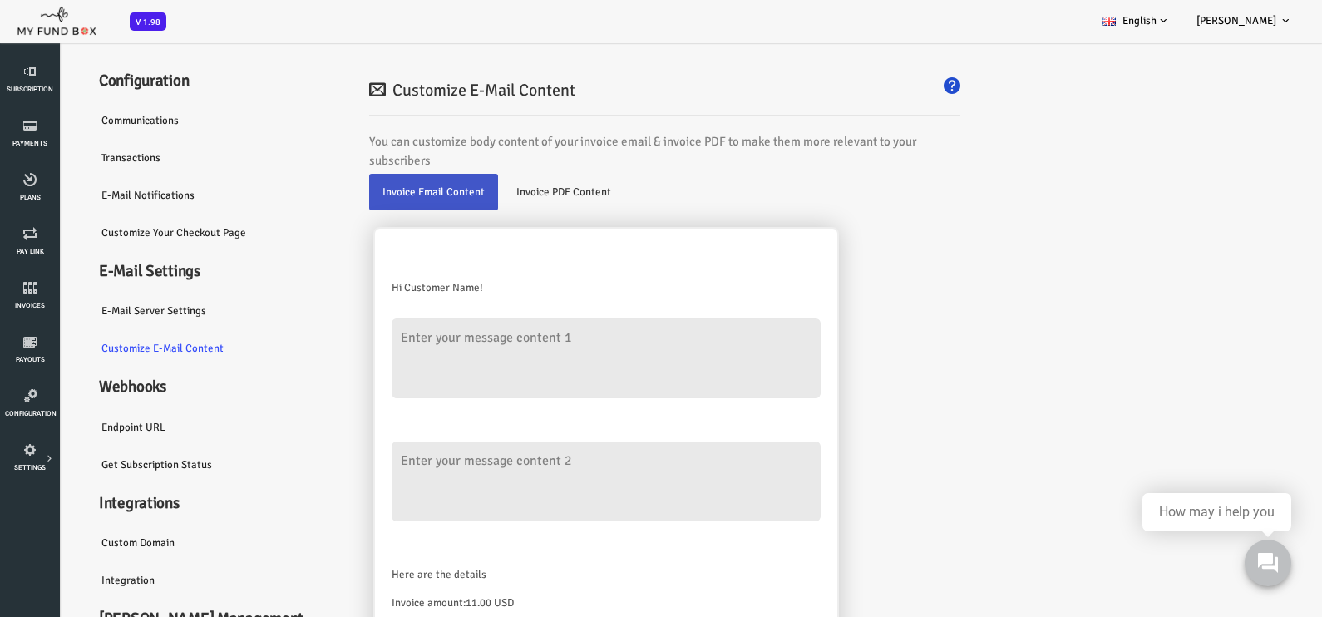
scroll to position [129, 0]
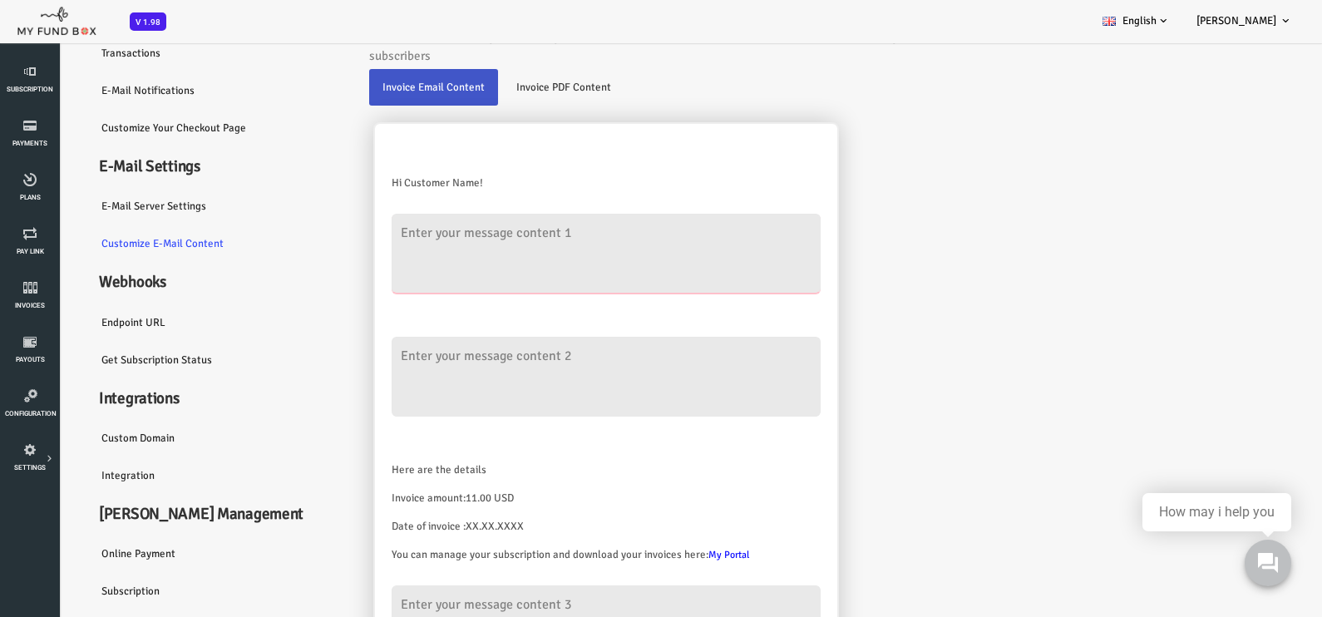
click at [541, 243] on textarea at bounding box center [552, 254] width 429 height 80
click at [531, 362] on textarea at bounding box center [552, 377] width 429 height 80
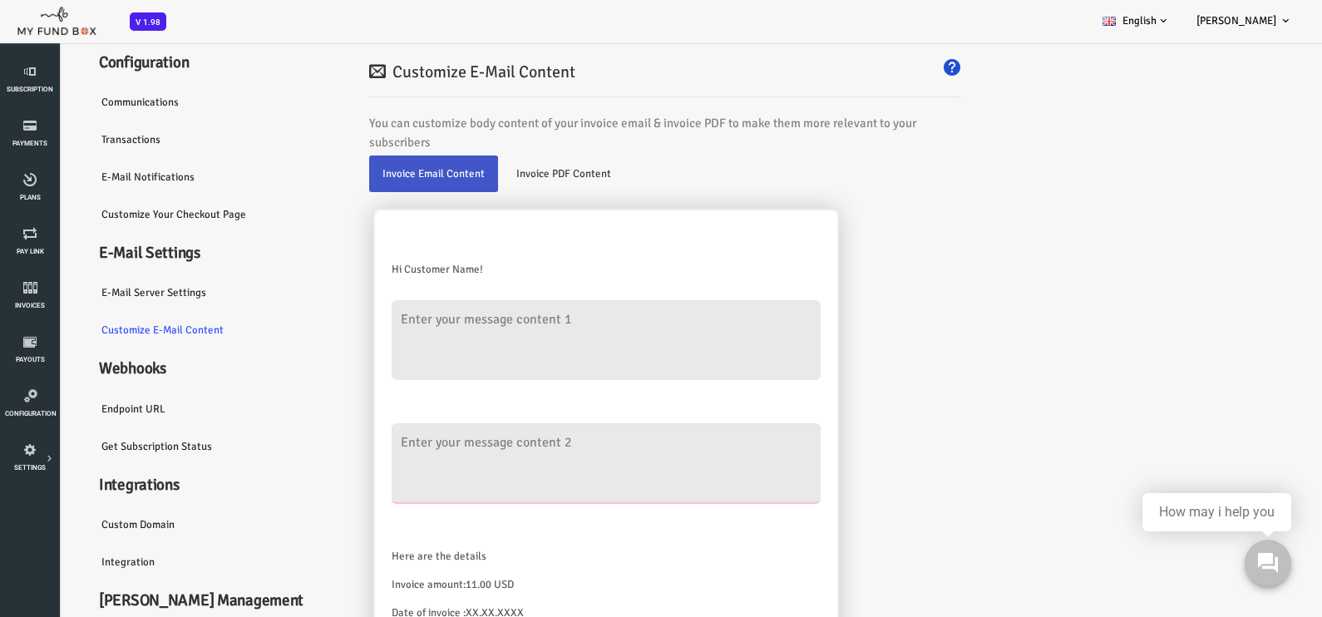
scroll to position [0, 0]
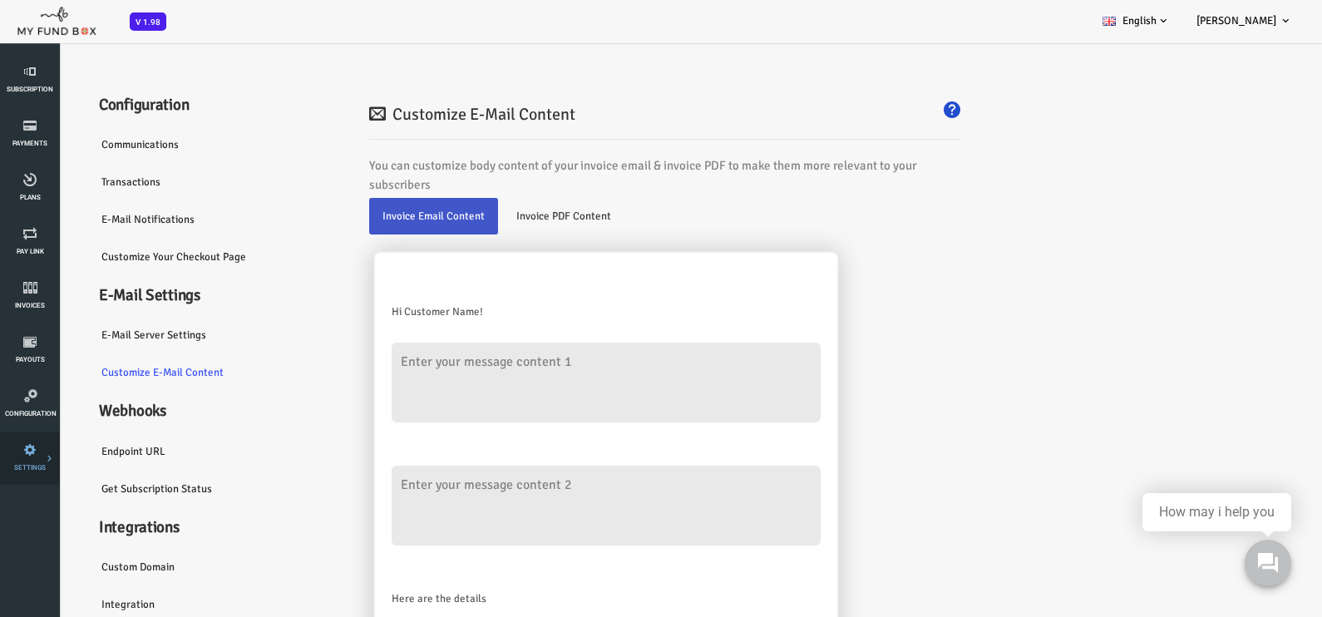
click at [0, 0] on icon at bounding box center [0, 0] width 0 height 0
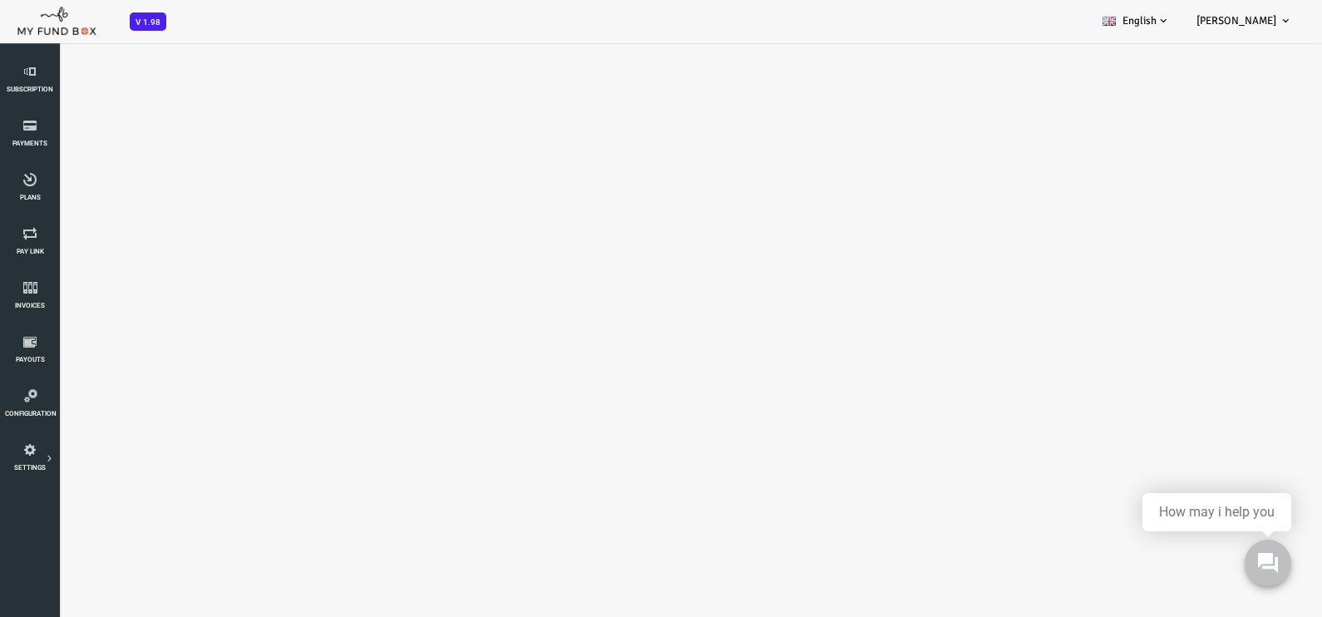
select select "100"
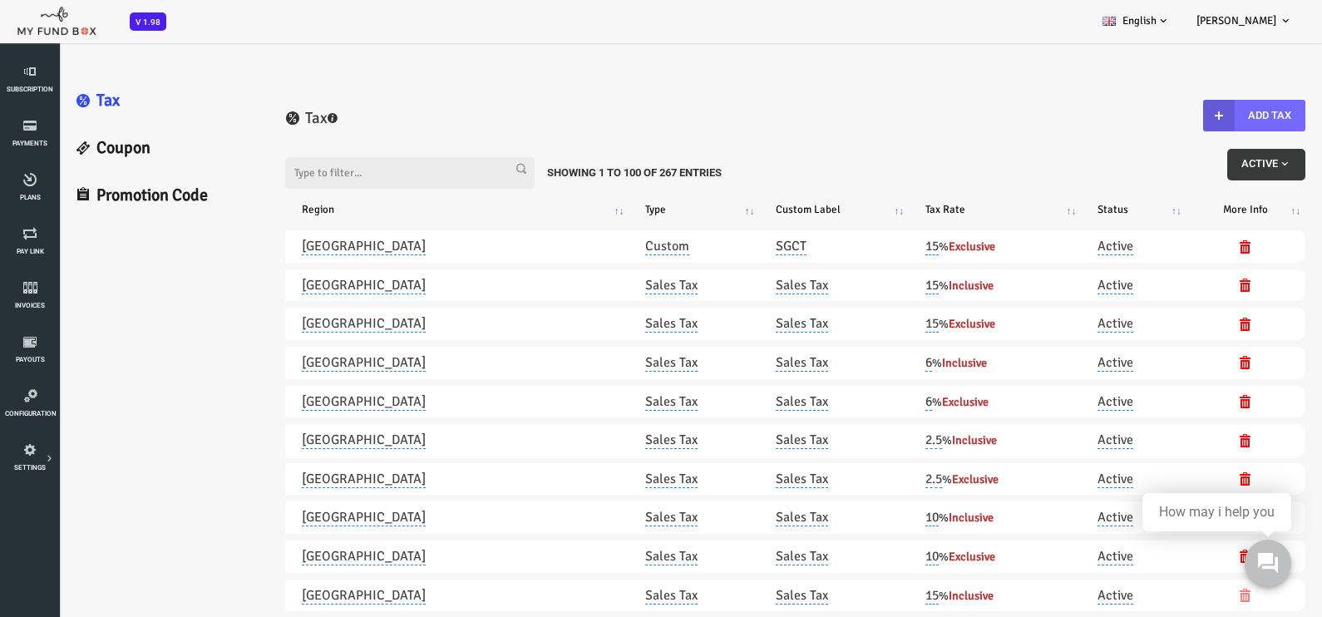
click at [126, 195] on link "Promotion Code" at bounding box center [111, 195] width 207 height 47
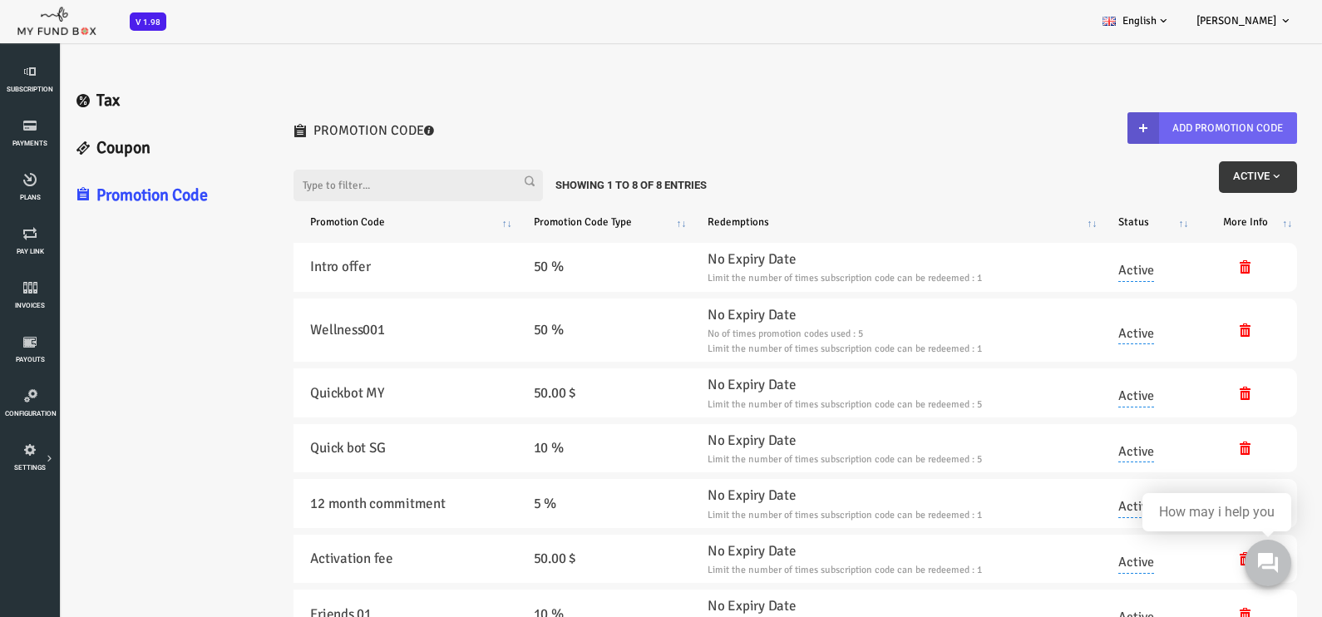
click at [1196, 114] on button "Add Promotion Code" at bounding box center [1159, 128] width 170 height 32
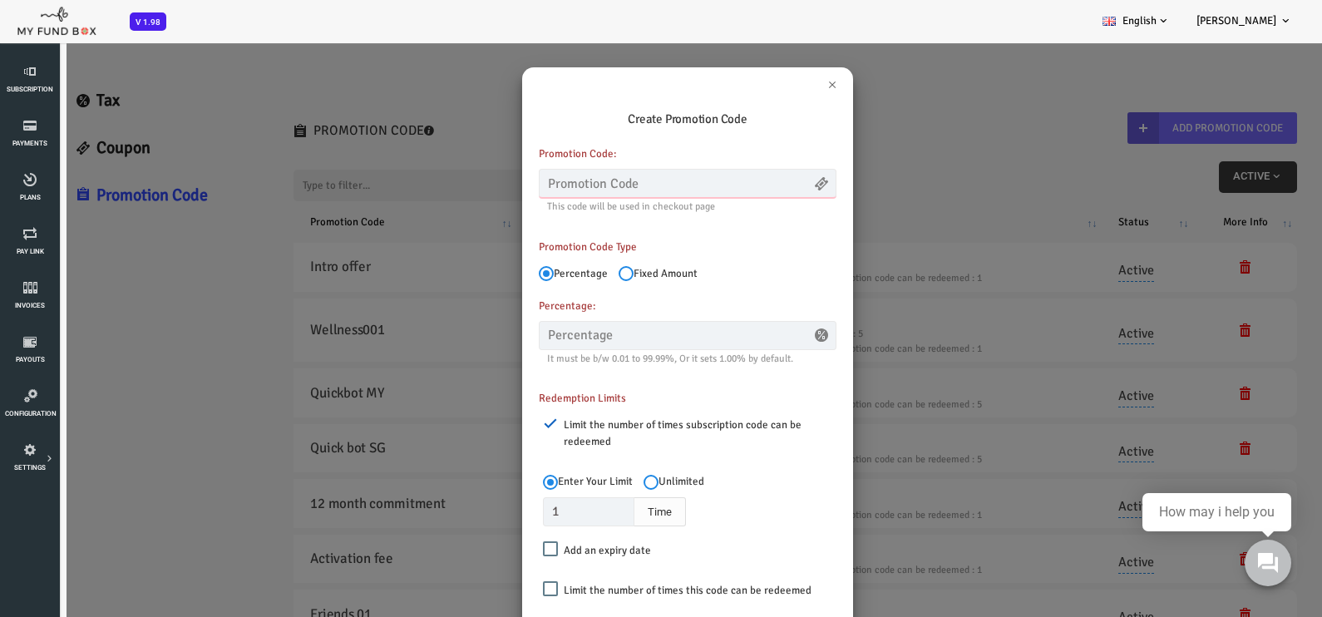
click at [620, 181] on input "text" at bounding box center [635, 183] width 298 height 29
type input "umax50"
click at [573, 342] on input "text" at bounding box center [635, 335] width 298 height 29
type input "50.00"
click at [675, 262] on div "Percentage Fixed Amount" at bounding box center [634, 269] width 314 height 40
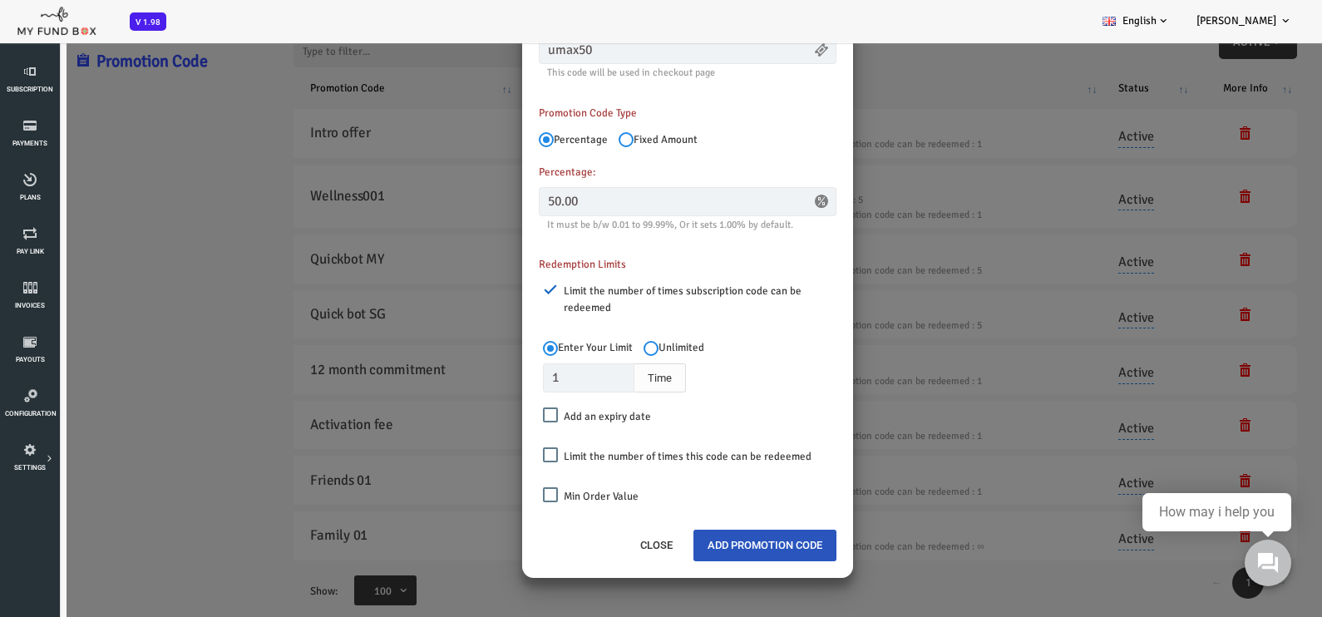
scroll to position [207, 0]
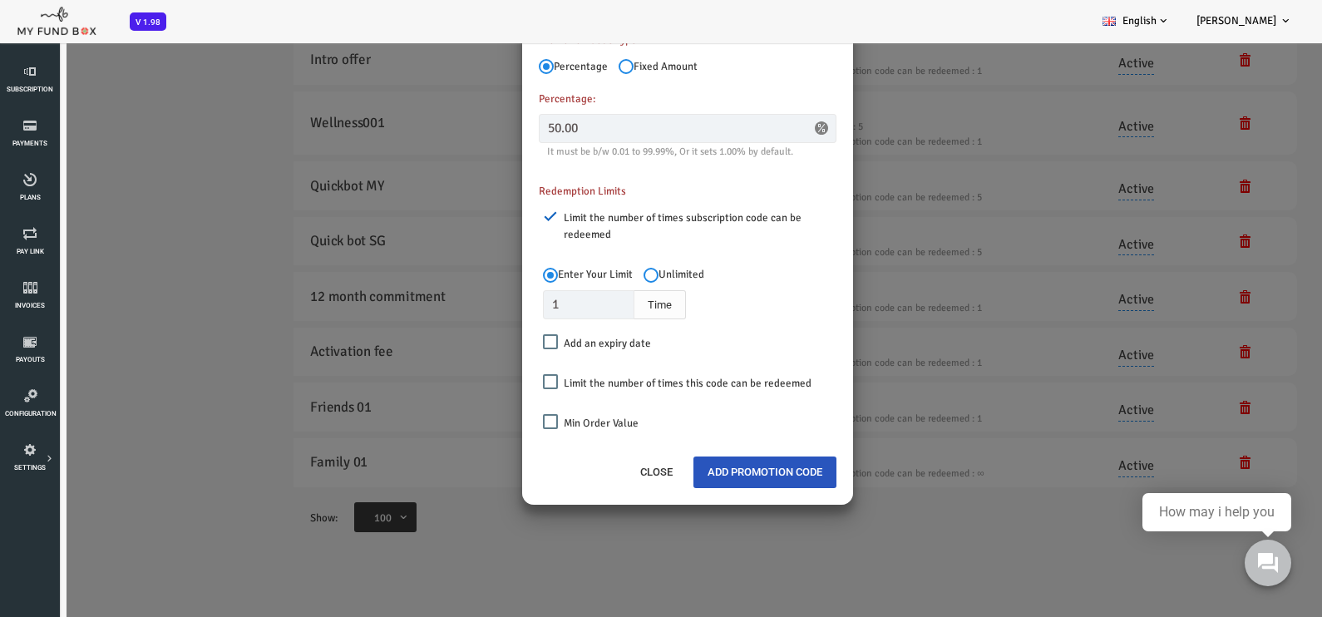
click at [493, 338] on input "Add an expiry date" at bounding box center [497, 341] width 15 height 15
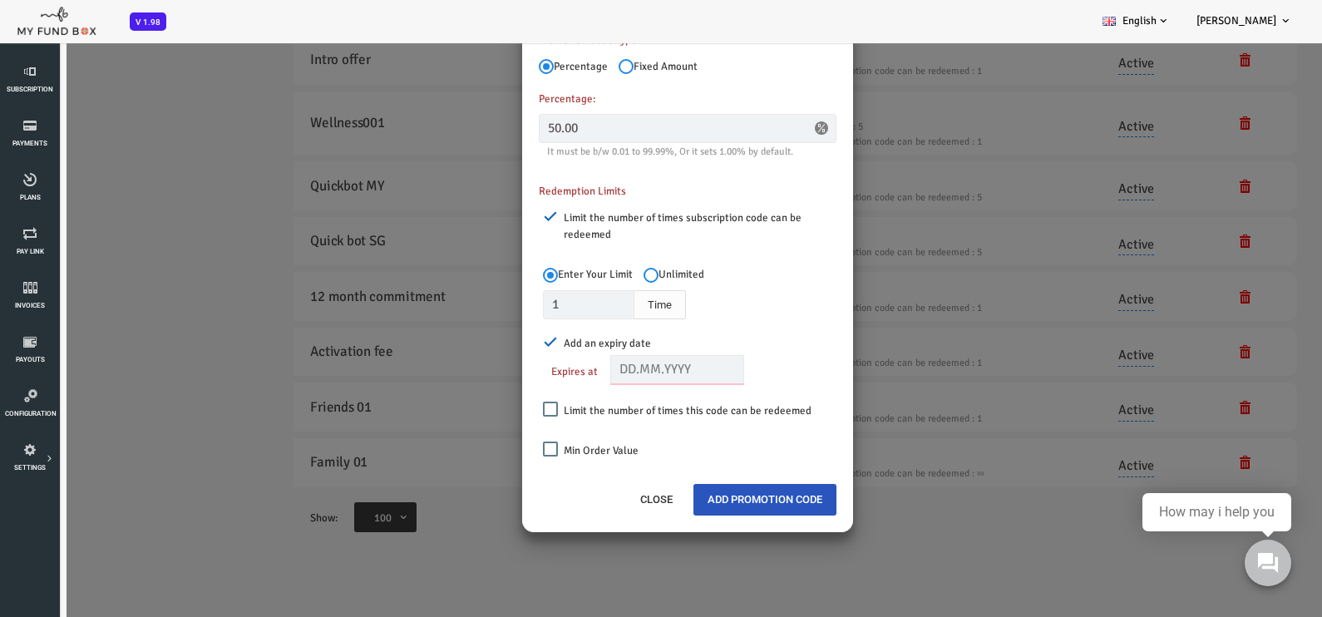
click at [628, 366] on input "text" at bounding box center [624, 369] width 135 height 29
click at [719, 314] on div "1 Time" at bounding box center [641, 304] width 319 height 29
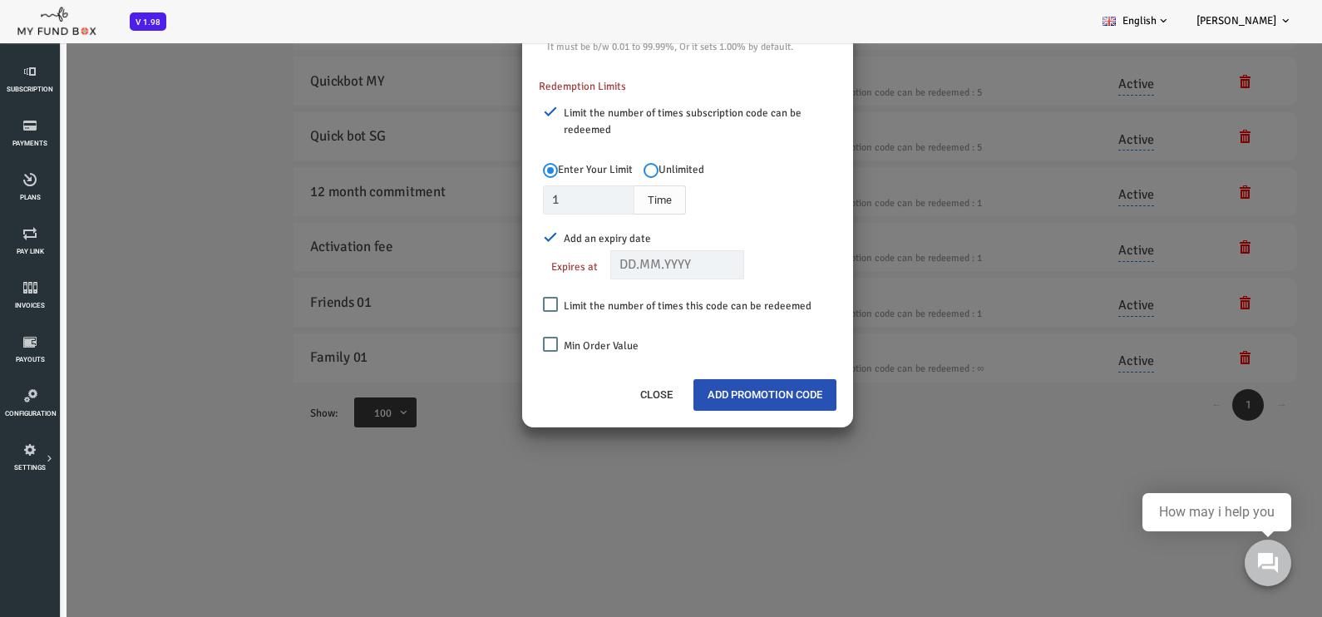
click at [745, 395] on button "Add Promotion Code" at bounding box center [711, 395] width 143 height 32
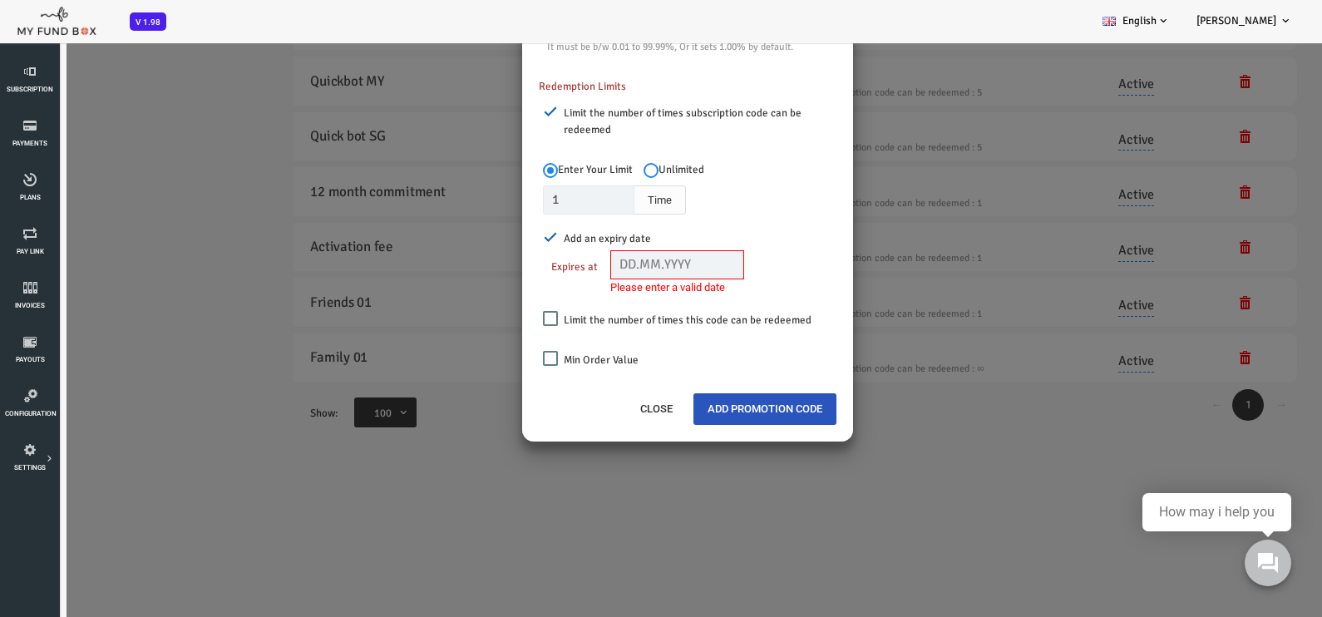
click at [496, 235] on input "Add an expiry date" at bounding box center [497, 237] width 15 height 15
checkbox input "false"
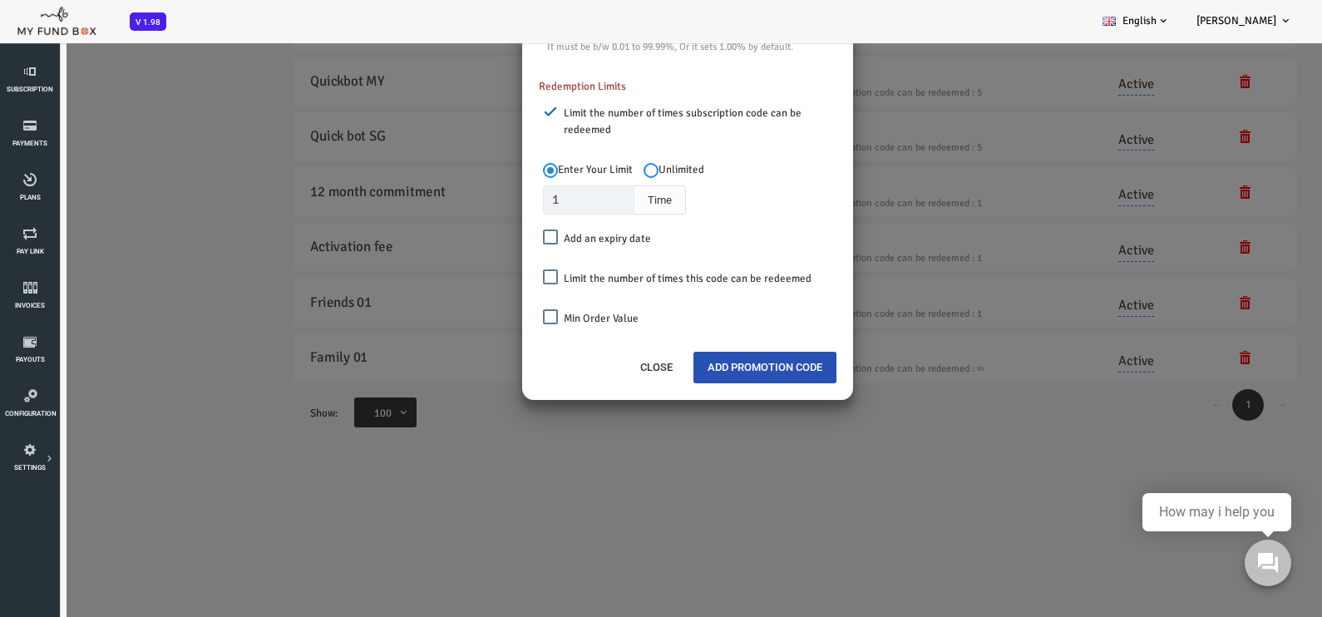
click at [724, 366] on button "Add Promotion Code" at bounding box center [711, 368] width 143 height 32
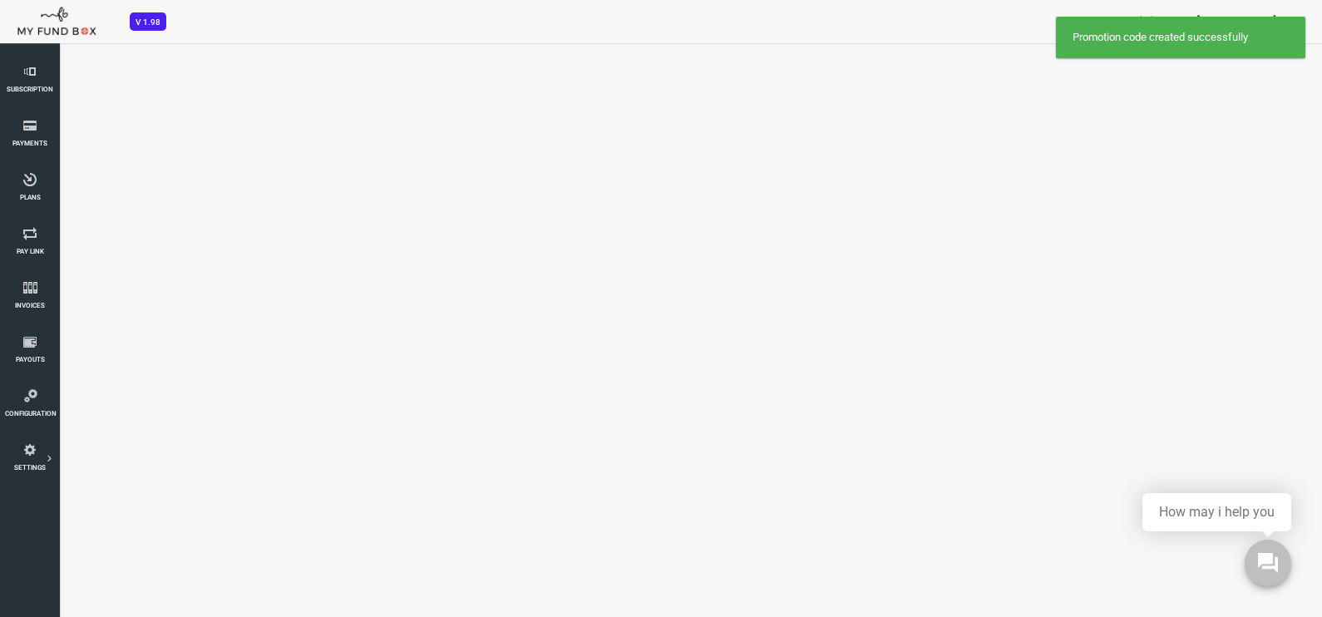
select select "100"
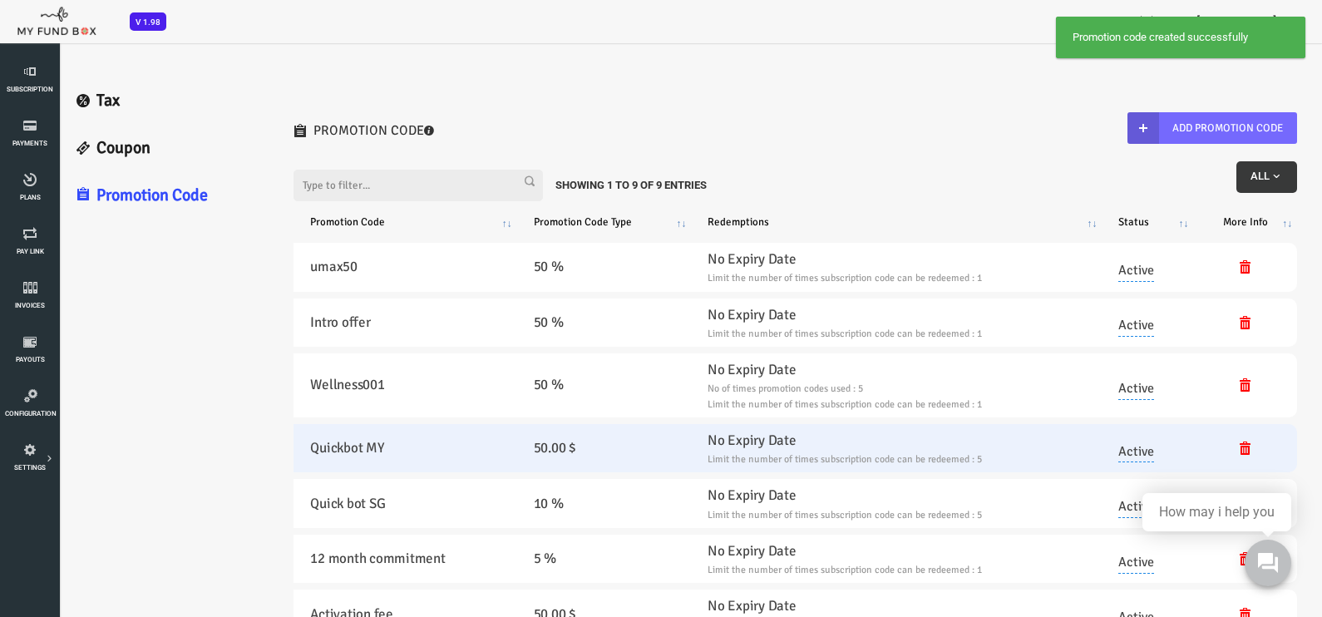
scroll to position [0, 0]
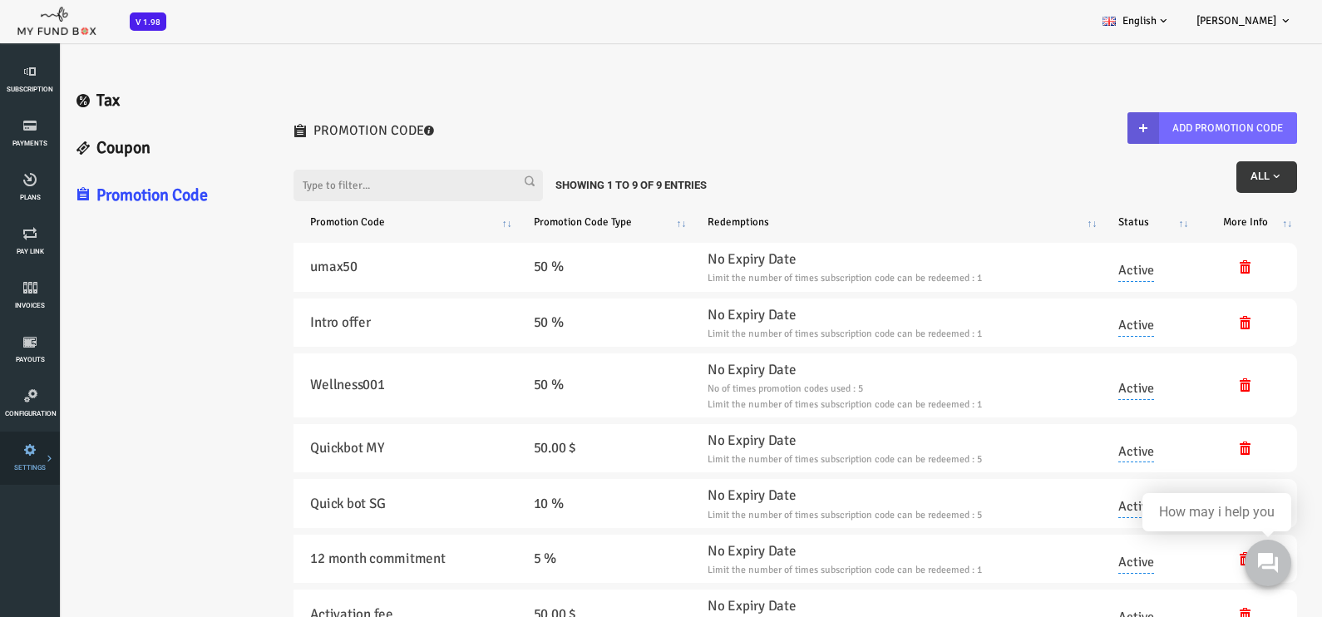
click at [0, 0] on icon at bounding box center [0, 0] width 0 height 0
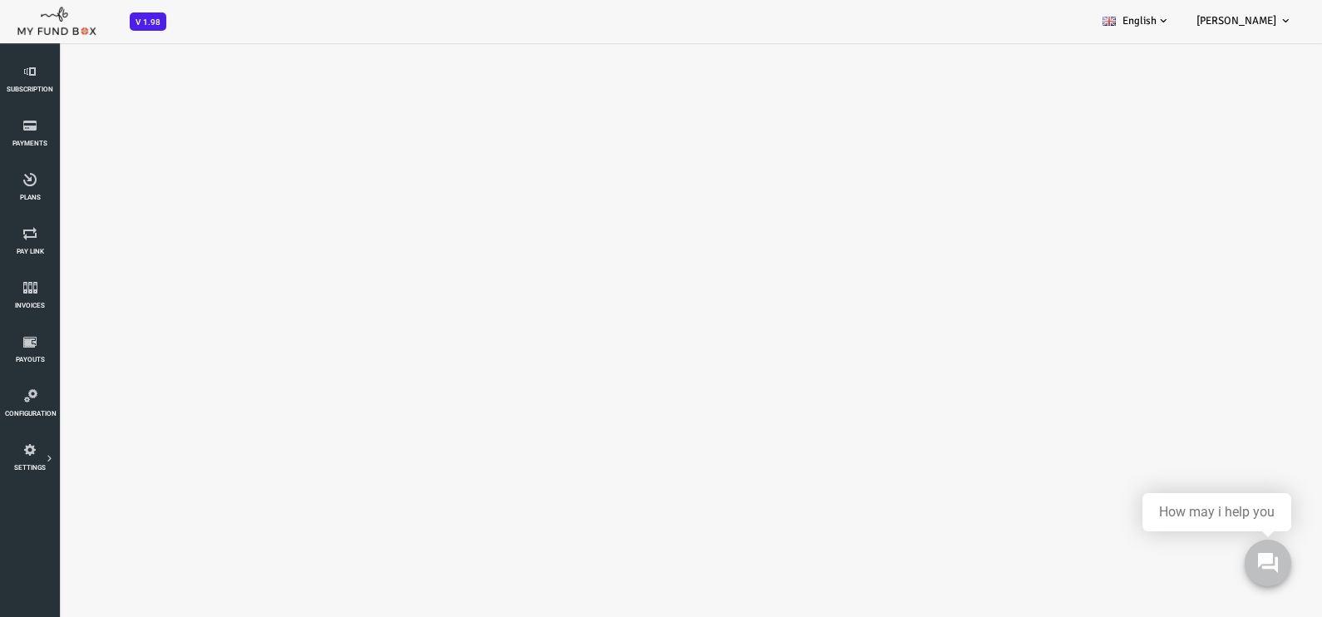
select select "100"
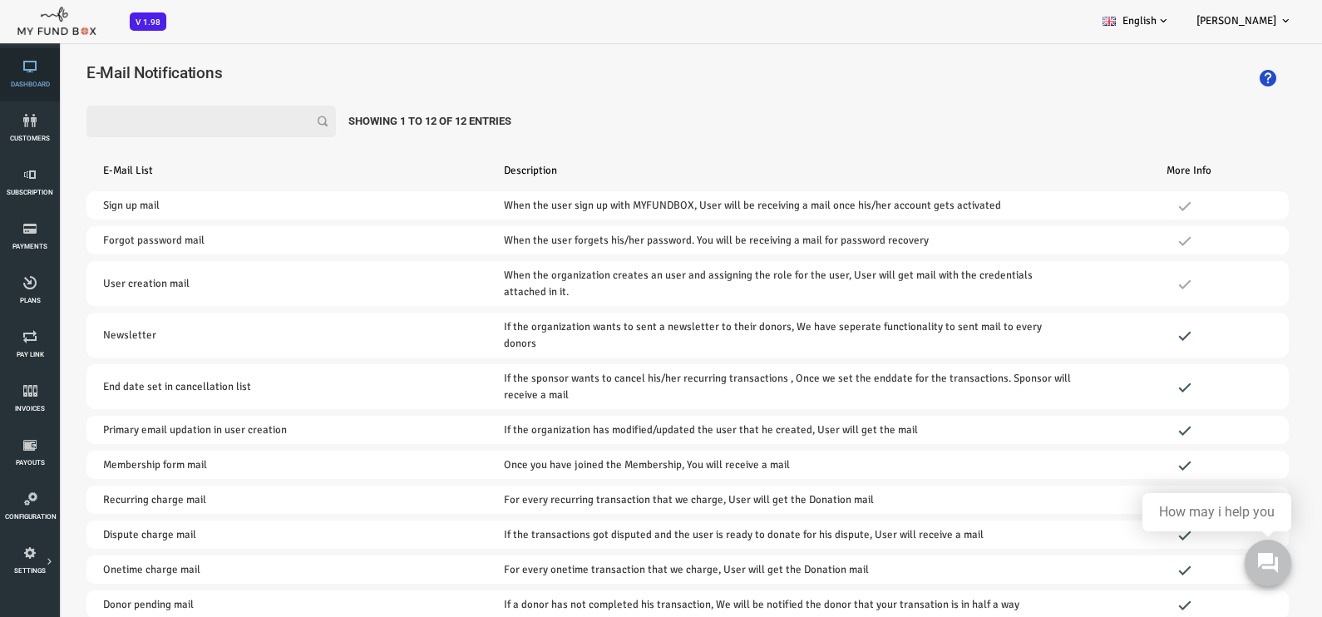
click at [21, 75] on link "Dashboard" at bounding box center [30, 74] width 50 height 53
